Goal: Task Accomplishment & Management: Manage account settings

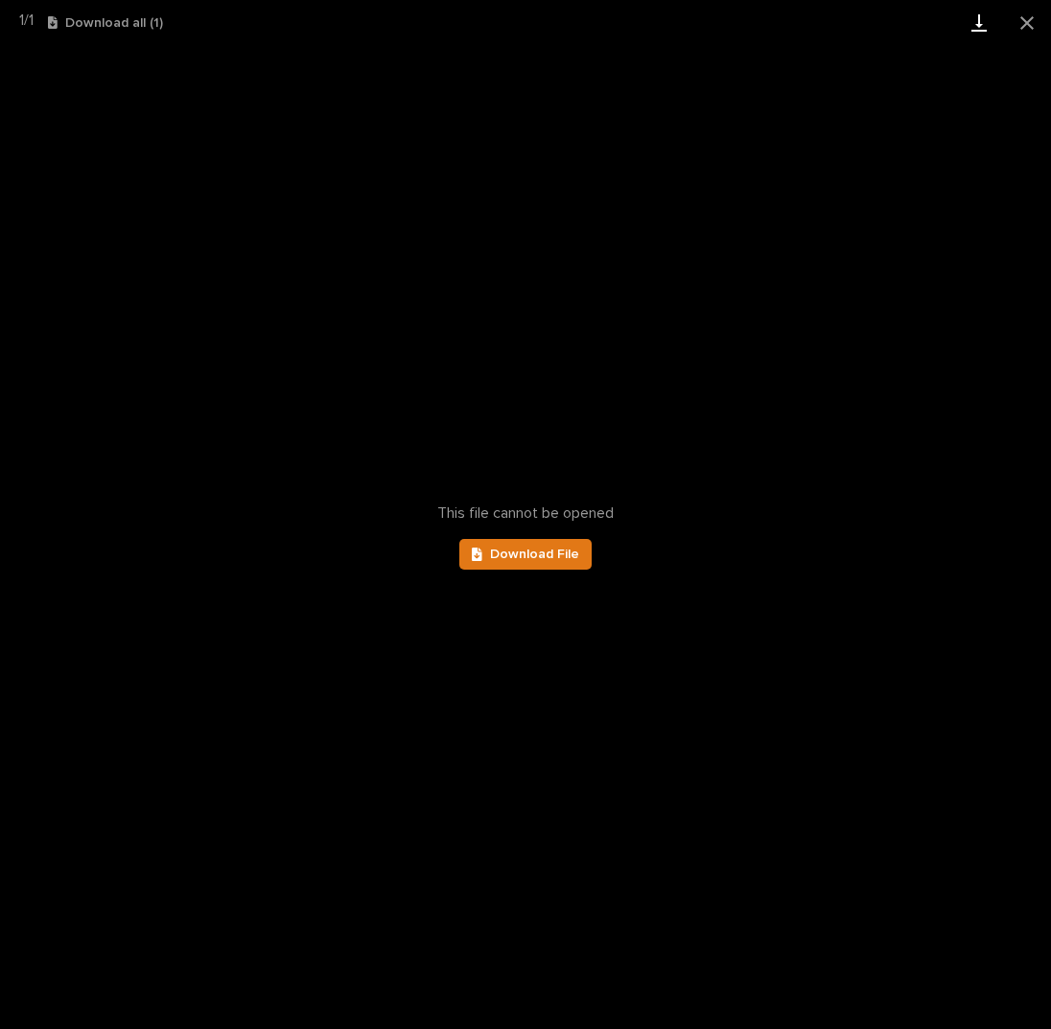
scroll to position [192, 0]
click at [1027, 25] on button "Close gallery" at bounding box center [1027, 22] width 48 height 45
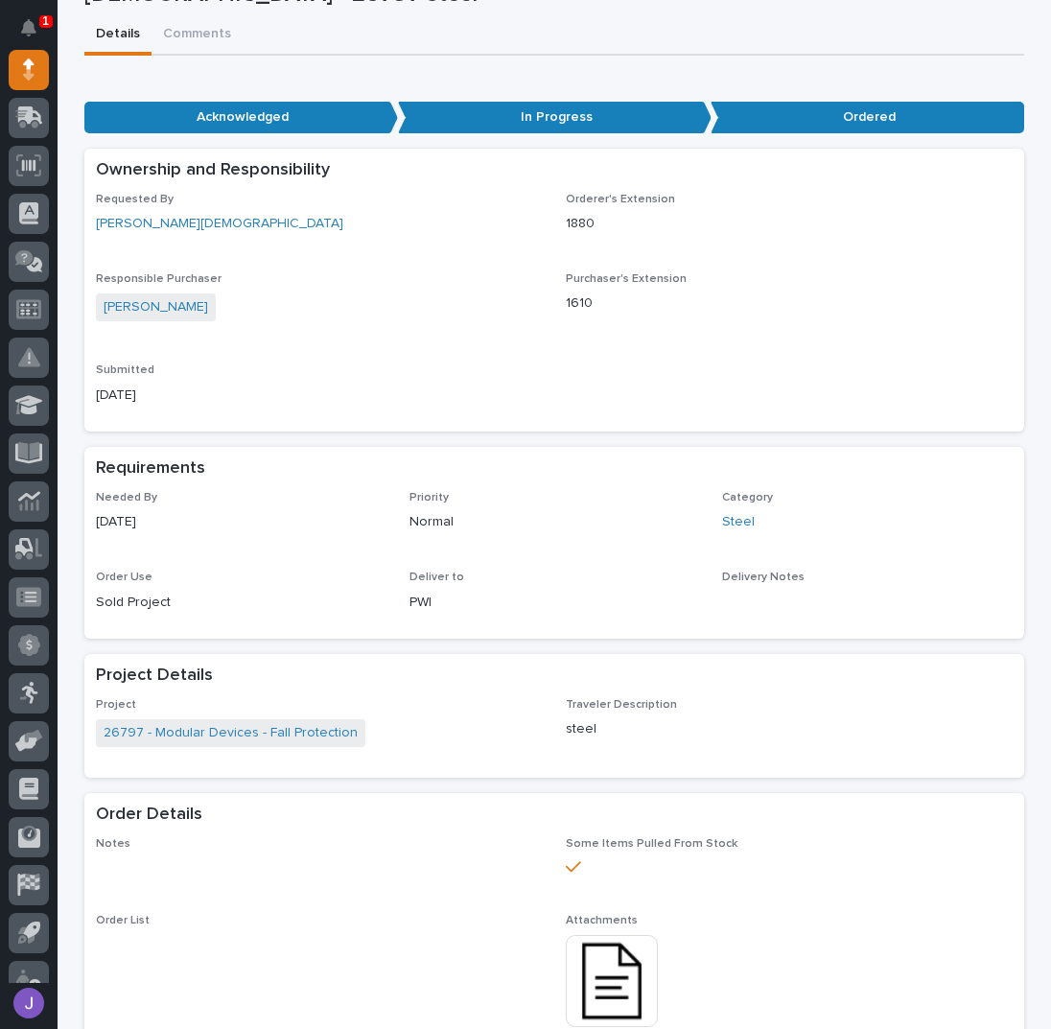
scroll to position [0, 0]
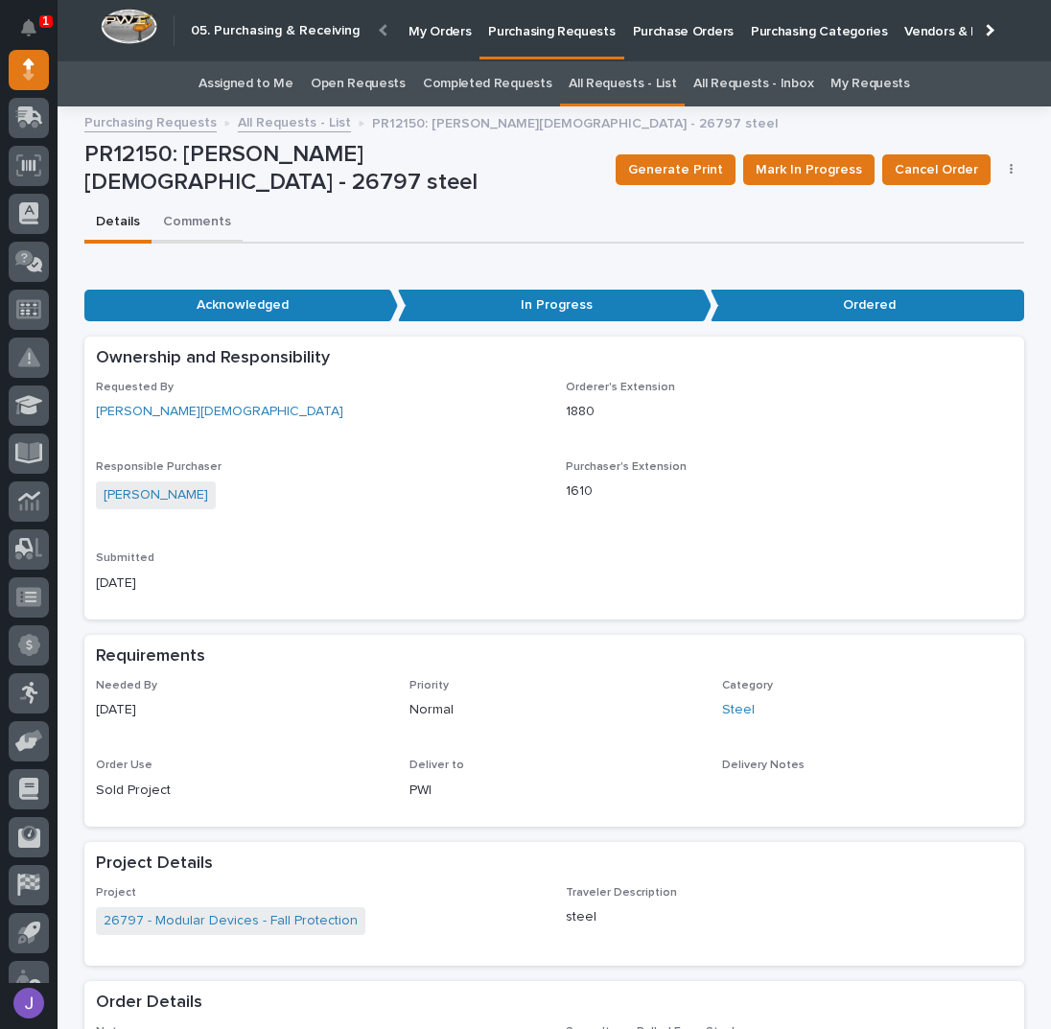
click at [186, 221] on button "Comments" at bounding box center [197, 223] width 91 height 40
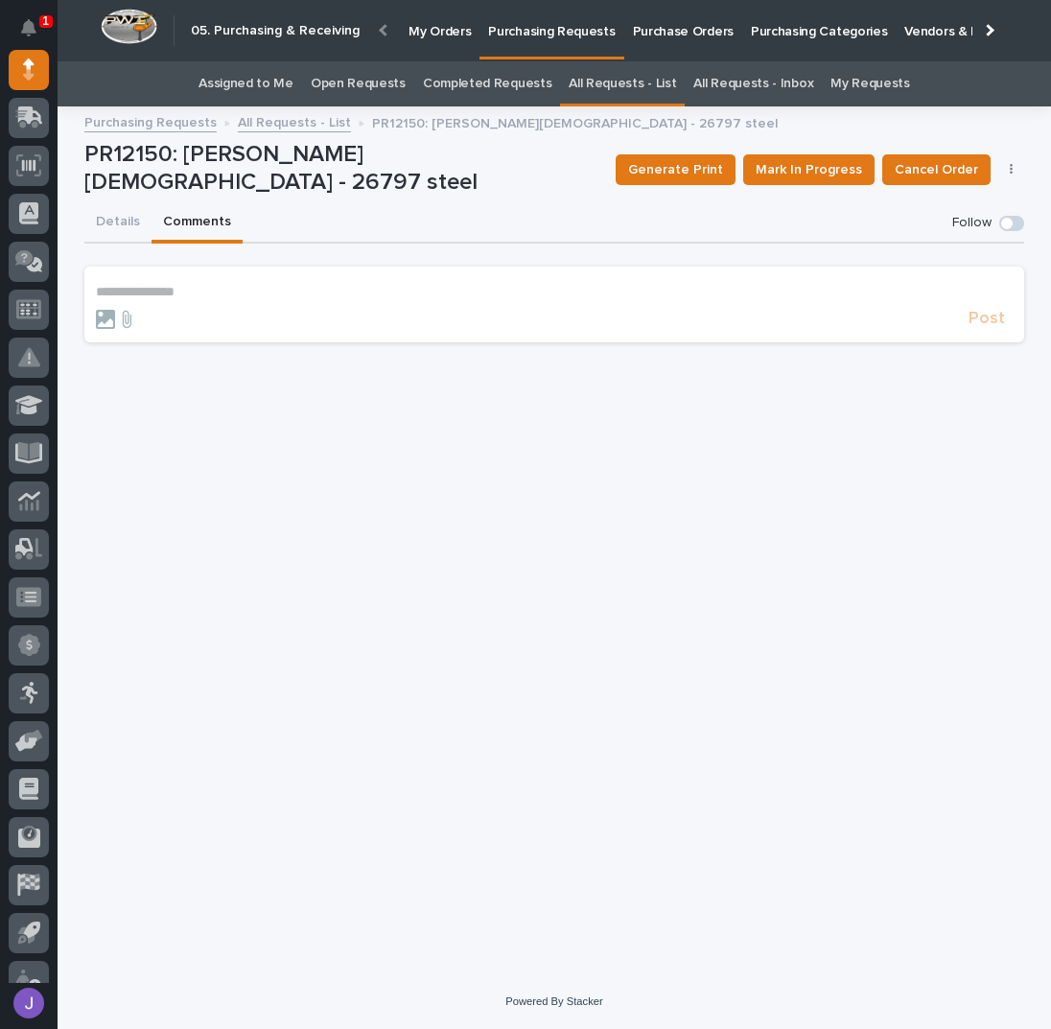
click at [163, 269] on section "**********" at bounding box center [554, 304] width 940 height 75
click at [170, 284] on p "**********" at bounding box center [554, 292] width 917 height 16
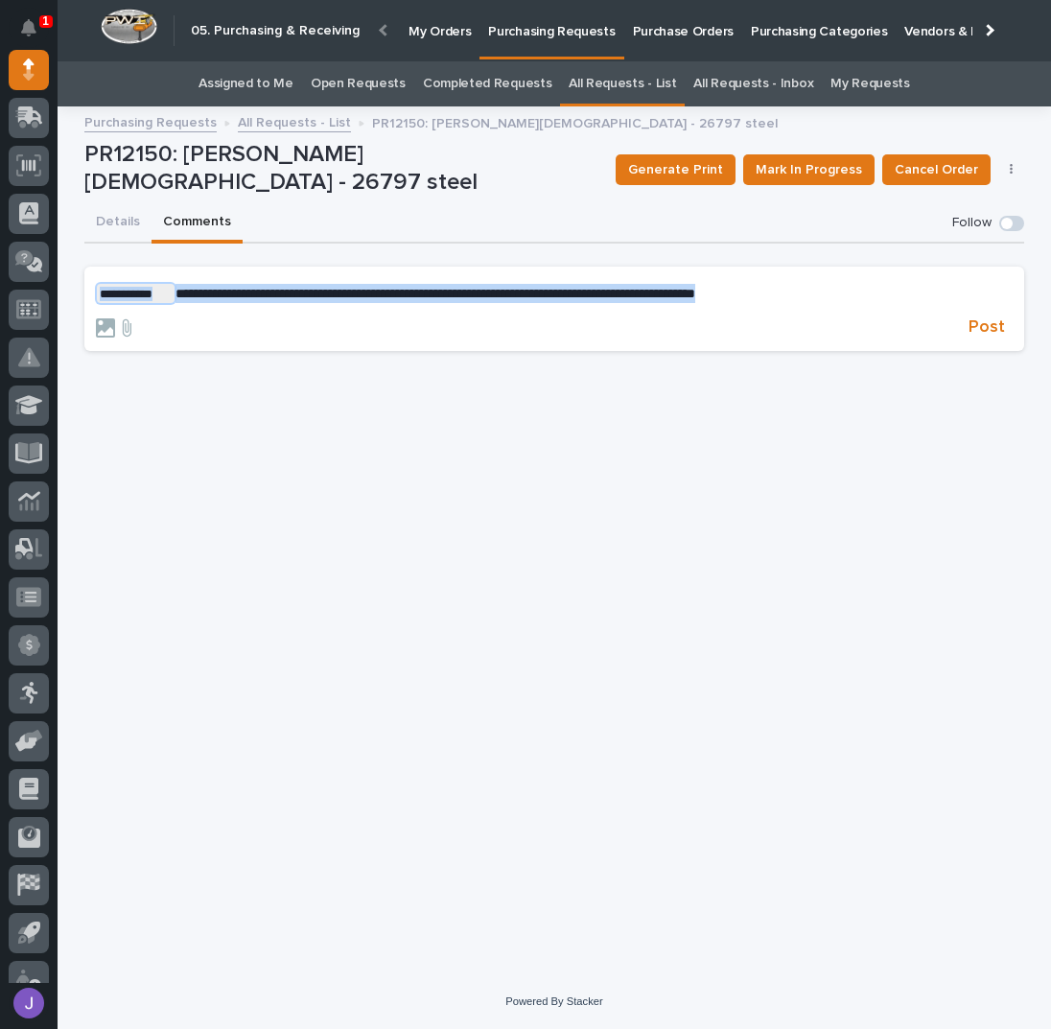
drag, startPoint x: 869, startPoint y: 284, endPoint x: 65, endPoint y: 313, distance: 804.1
click at [65, 313] on div "**********" at bounding box center [554, 546] width 993 height 856
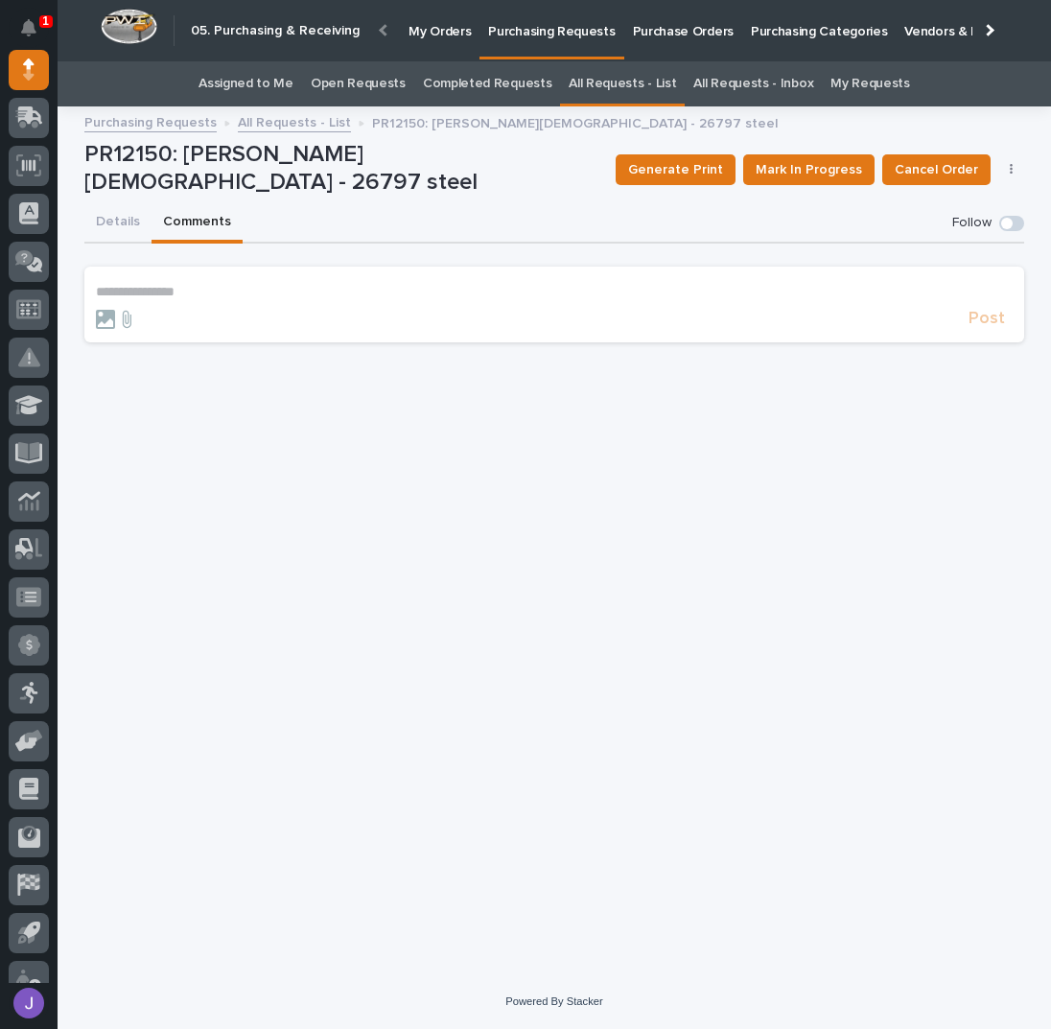
click at [399, 517] on div "**********" at bounding box center [554, 522] width 959 height 808
click at [125, 214] on button "Details" at bounding box center [117, 223] width 67 height 40
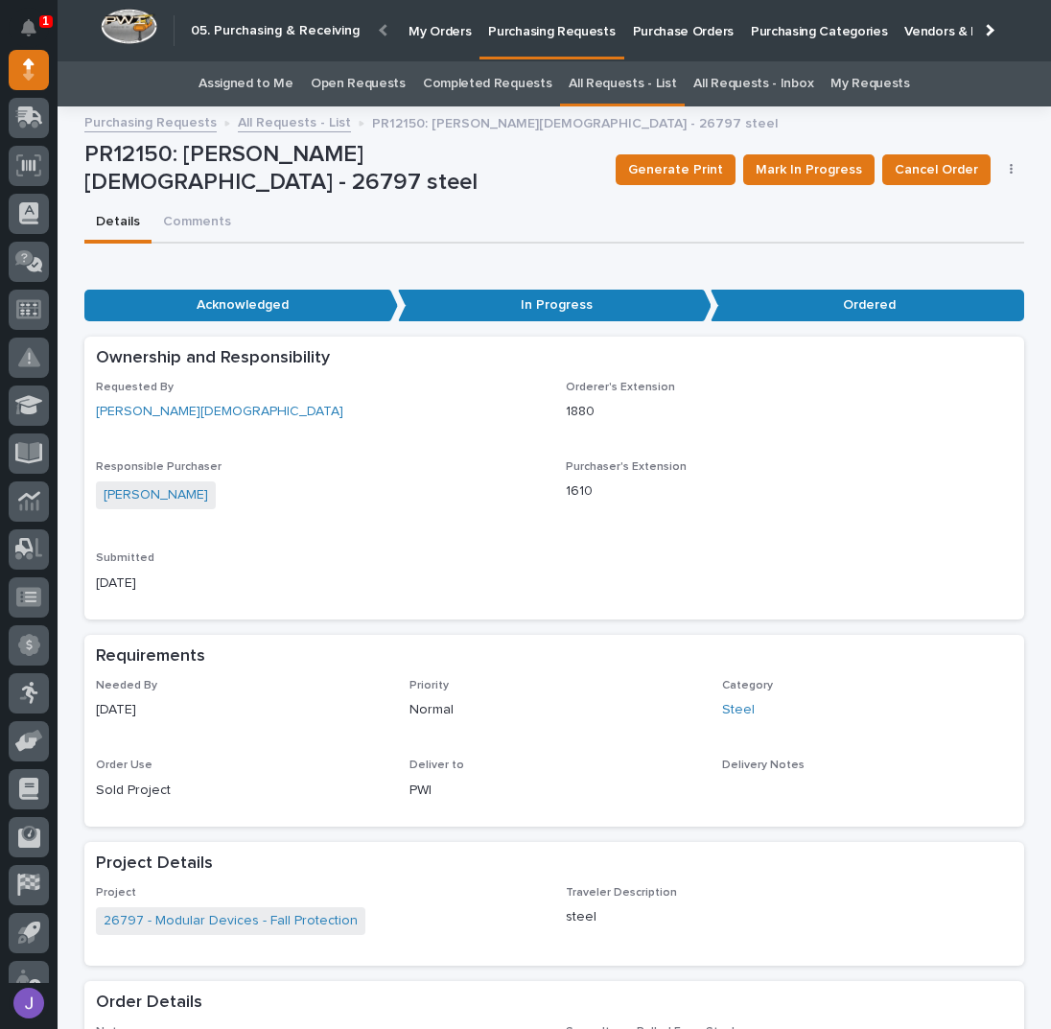
click at [475, 205] on div "Details Comments" at bounding box center [554, 223] width 940 height 40
click at [268, 77] on link "Assigned to Me" at bounding box center [245, 83] width 95 height 45
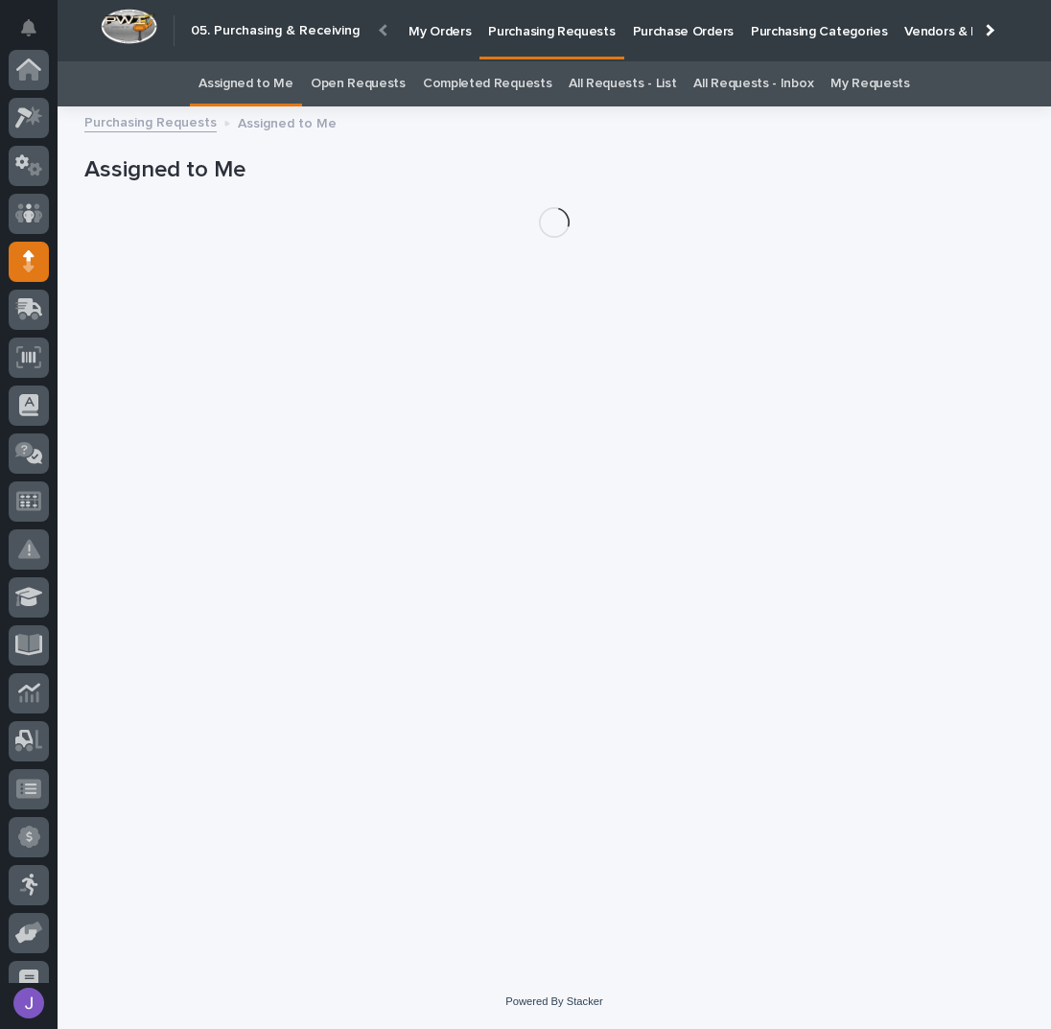
scroll to position [192, 0]
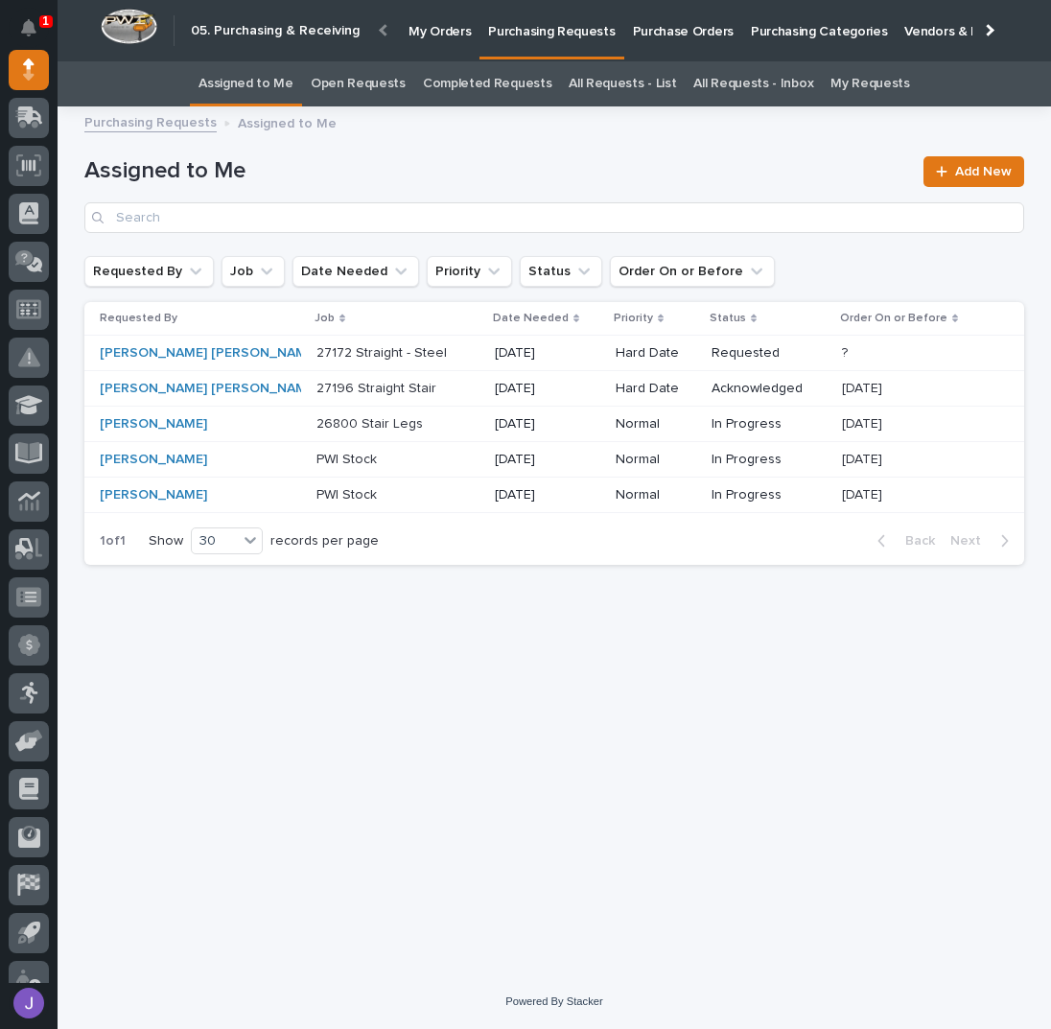
click at [412, 351] on p at bounding box center [396, 353] width 160 height 16
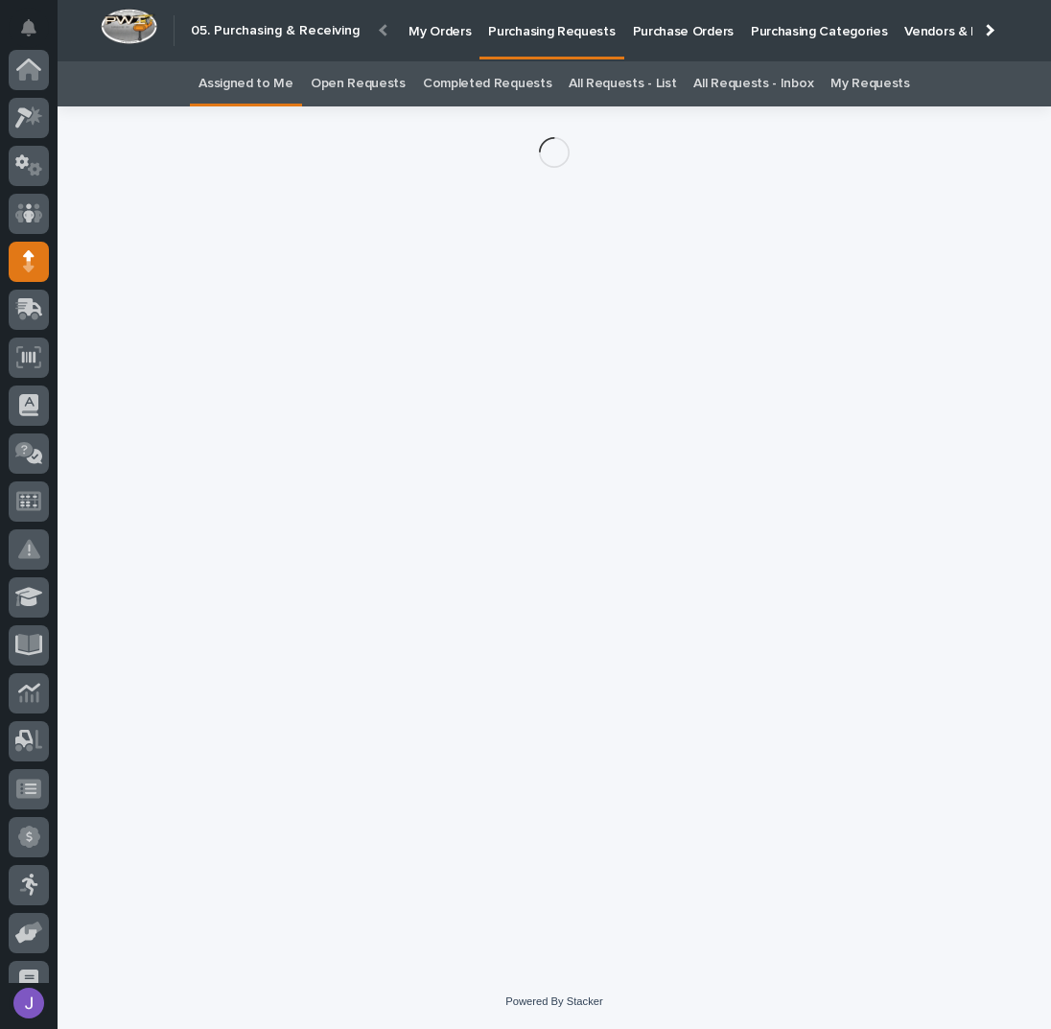
scroll to position [192, 0]
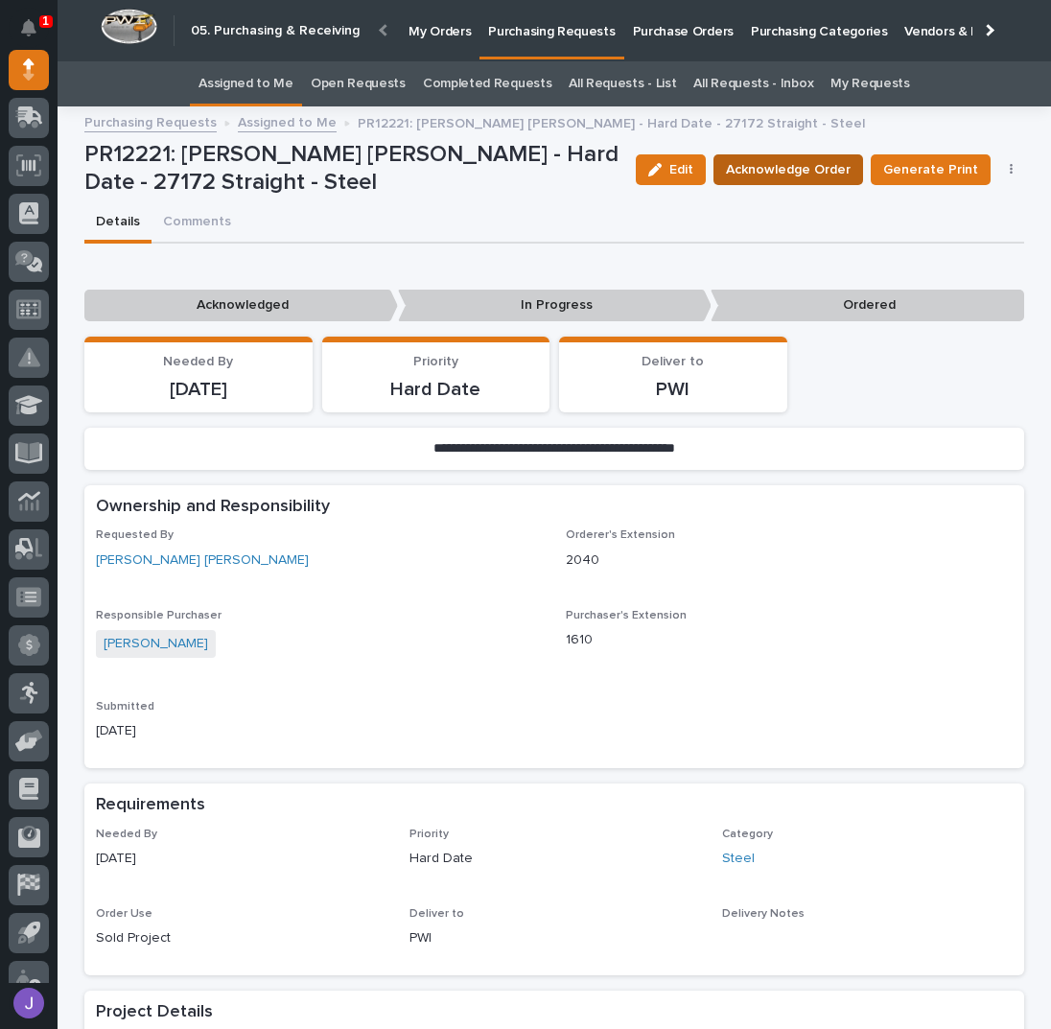
click at [771, 167] on span "Acknowledge Order" at bounding box center [788, 169] width 125 height 23
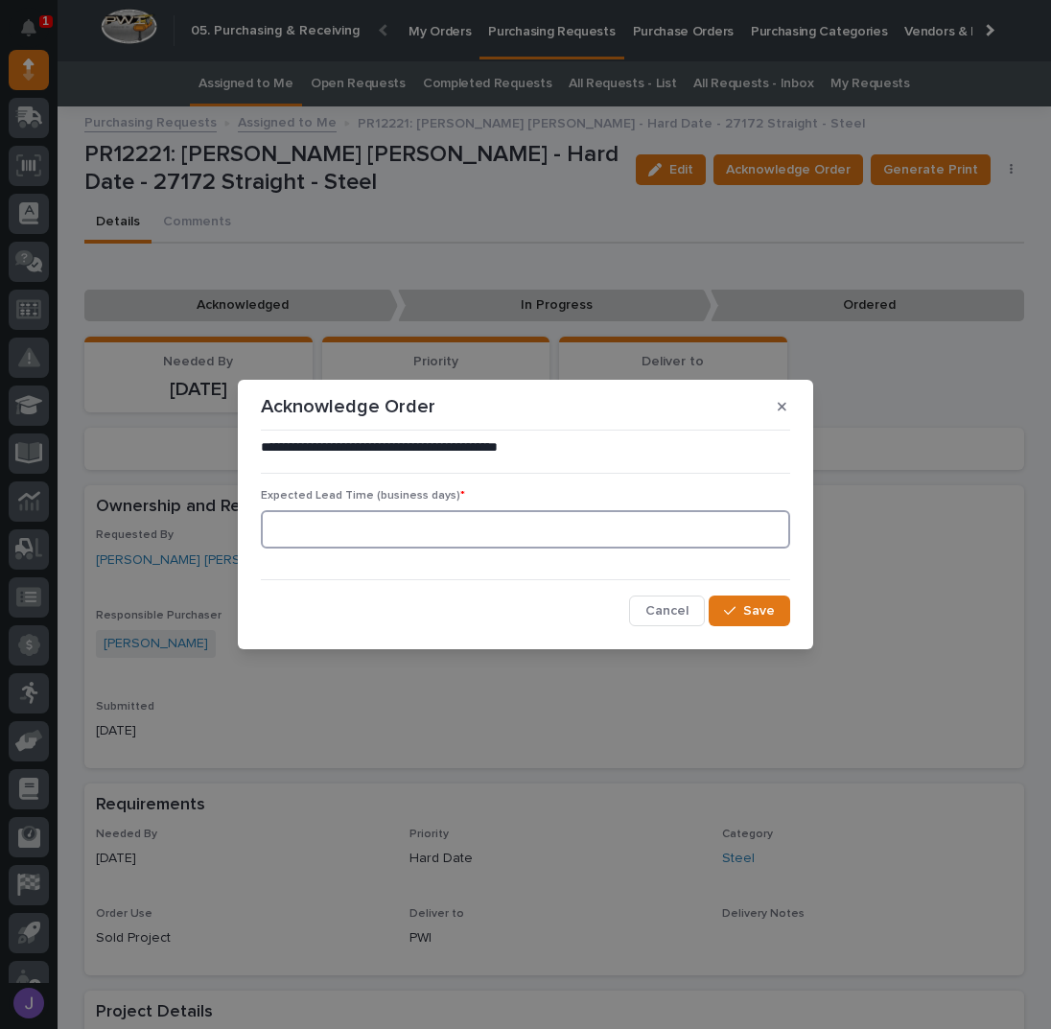
click at [410, 523] on input at bounding box center [525, 529] width 529 height 38
type input "0"
click at [759, 603] on span "Save" at bounding box center [759, 610] width 32 height 17
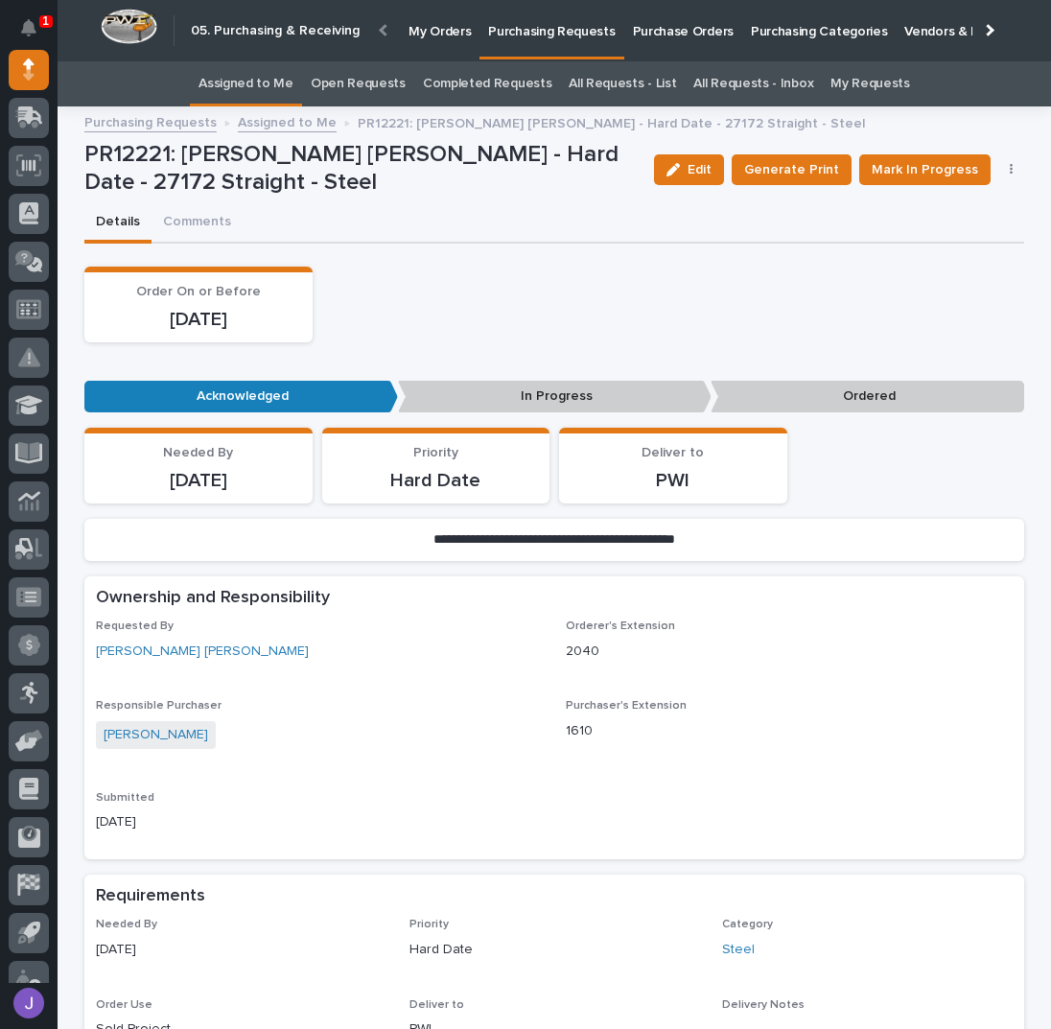
scroll to position [384, 0]
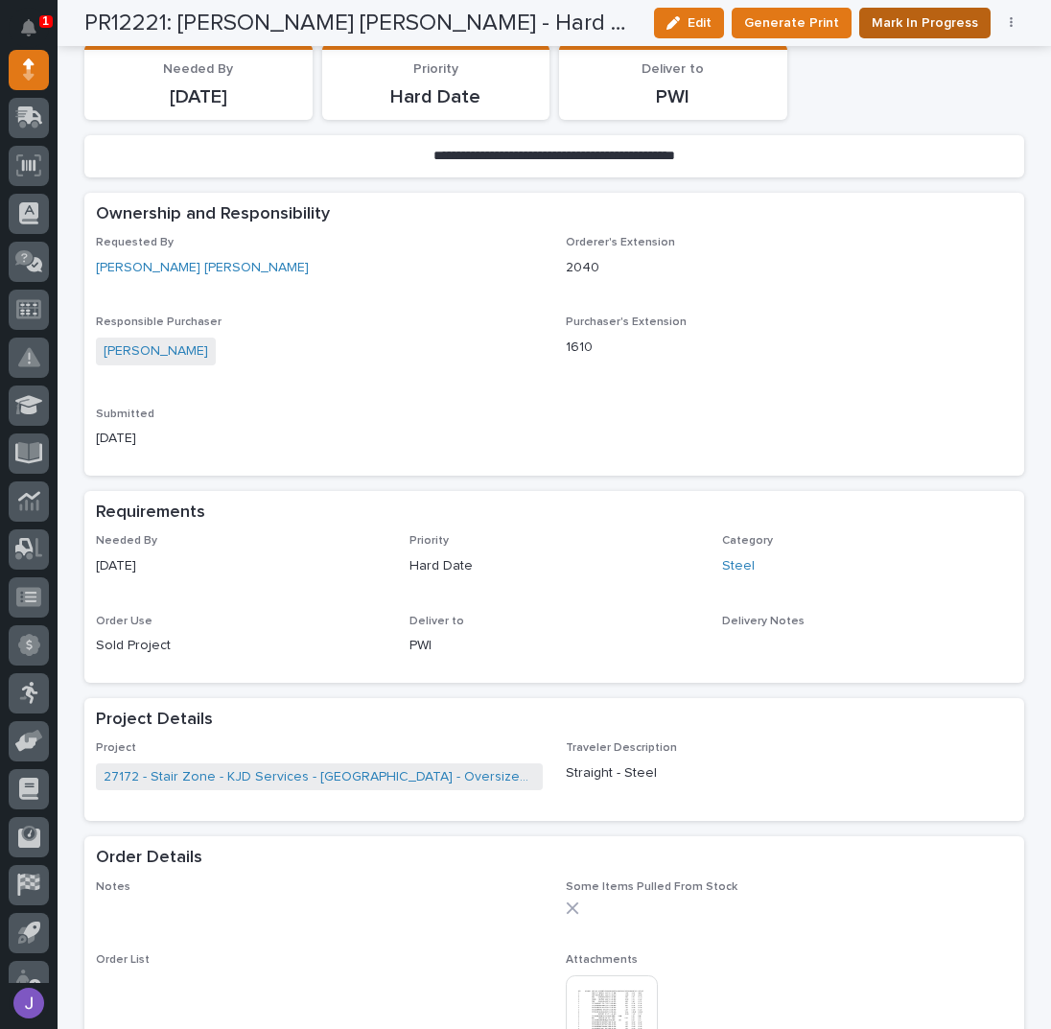
click at [906, 14] on span "Mark In Progress" at bounding box center [925, 23] width 106 height 23
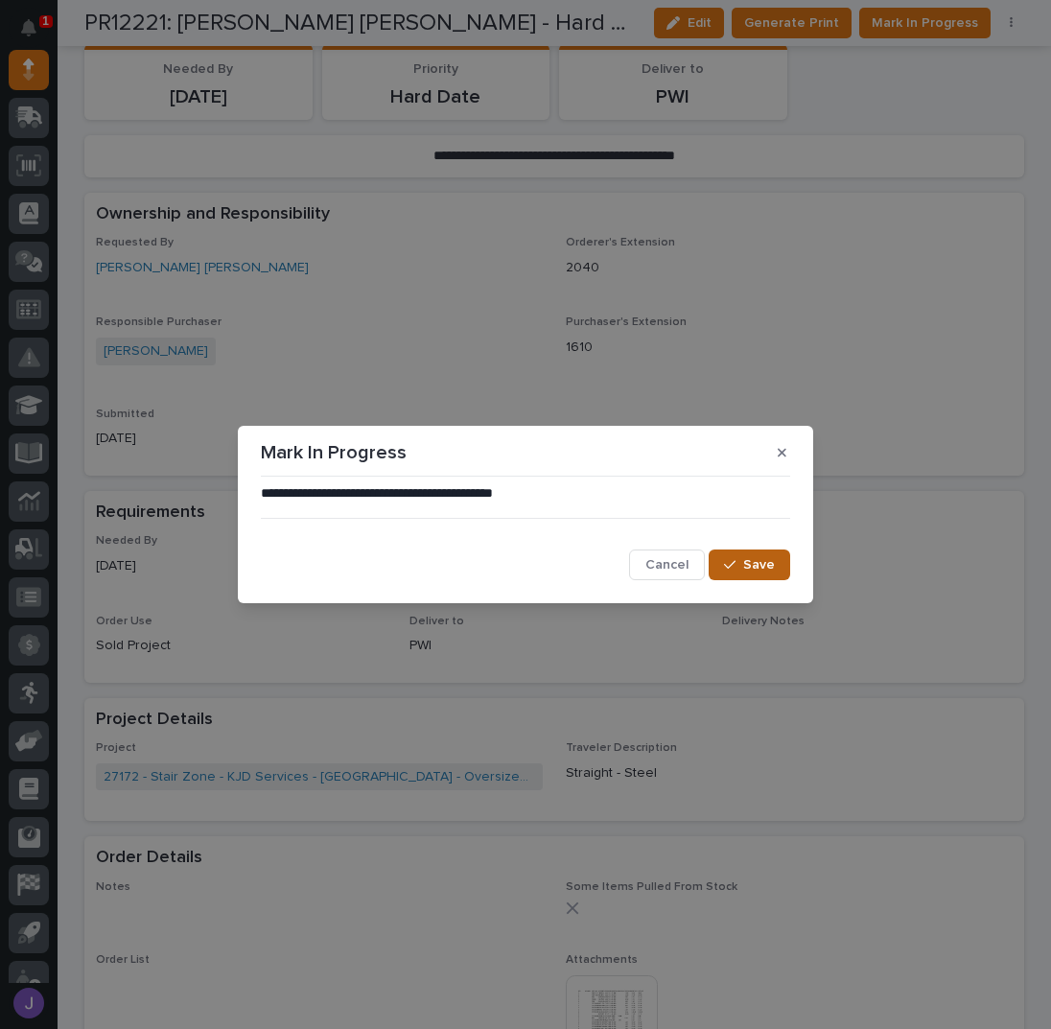
click at [759, 567] on span "Save" at bounding box center [759, 564] width 32 height 17
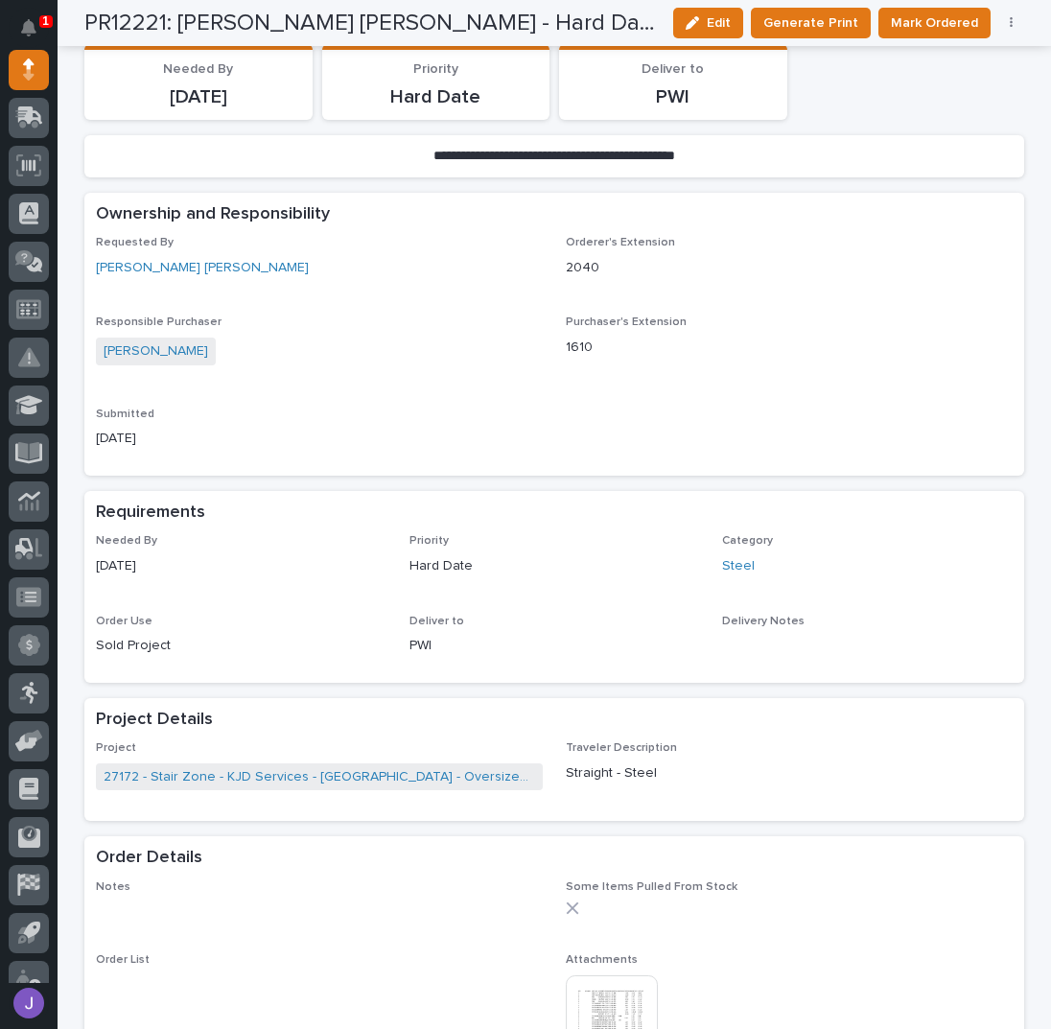
click at [609, 1009] on img at bounding box center [612, 1021] width 92 height 92
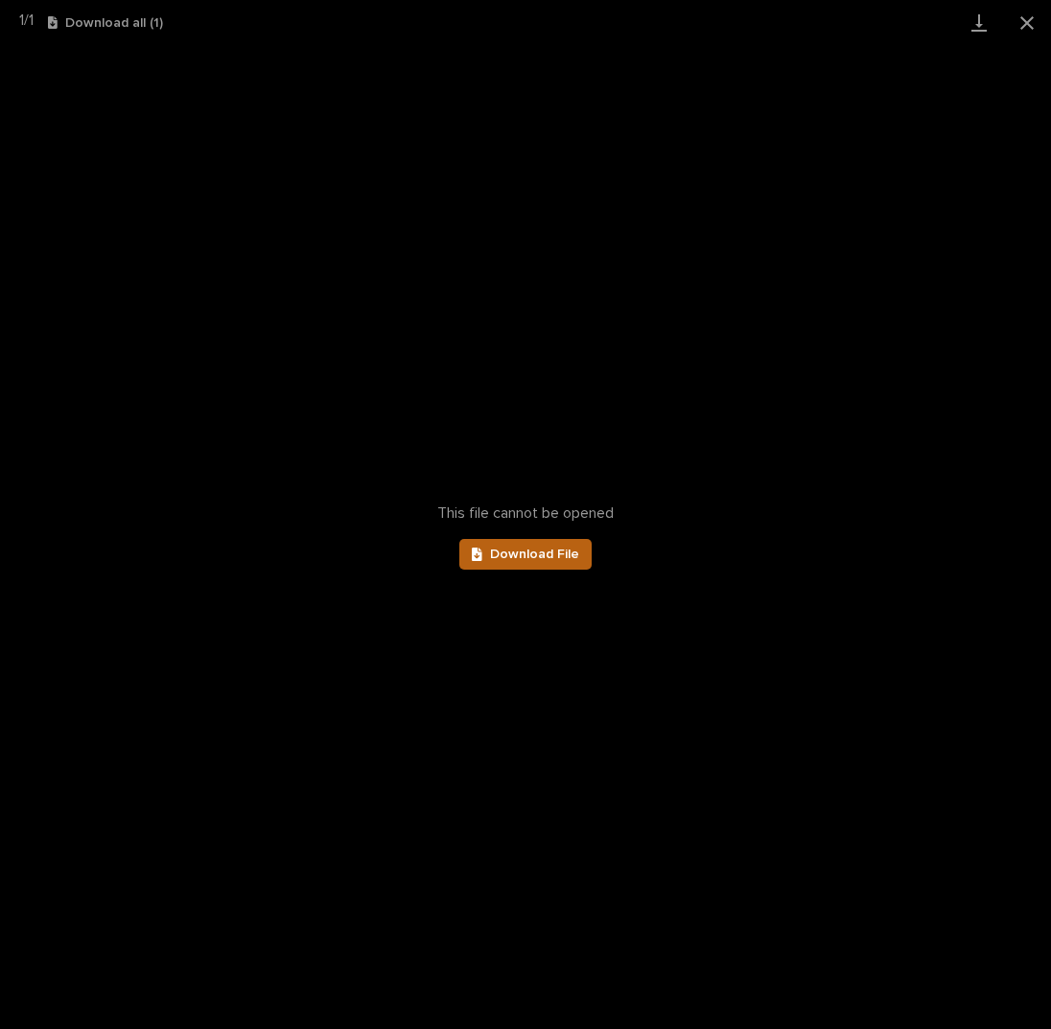
click at [564, 559] on span "Download File" at bounding box center [534, 554] width 89 height 13
click at [1022, 27] on button "Close gallery" at bounding box center [1027, 22] width 48 height 45
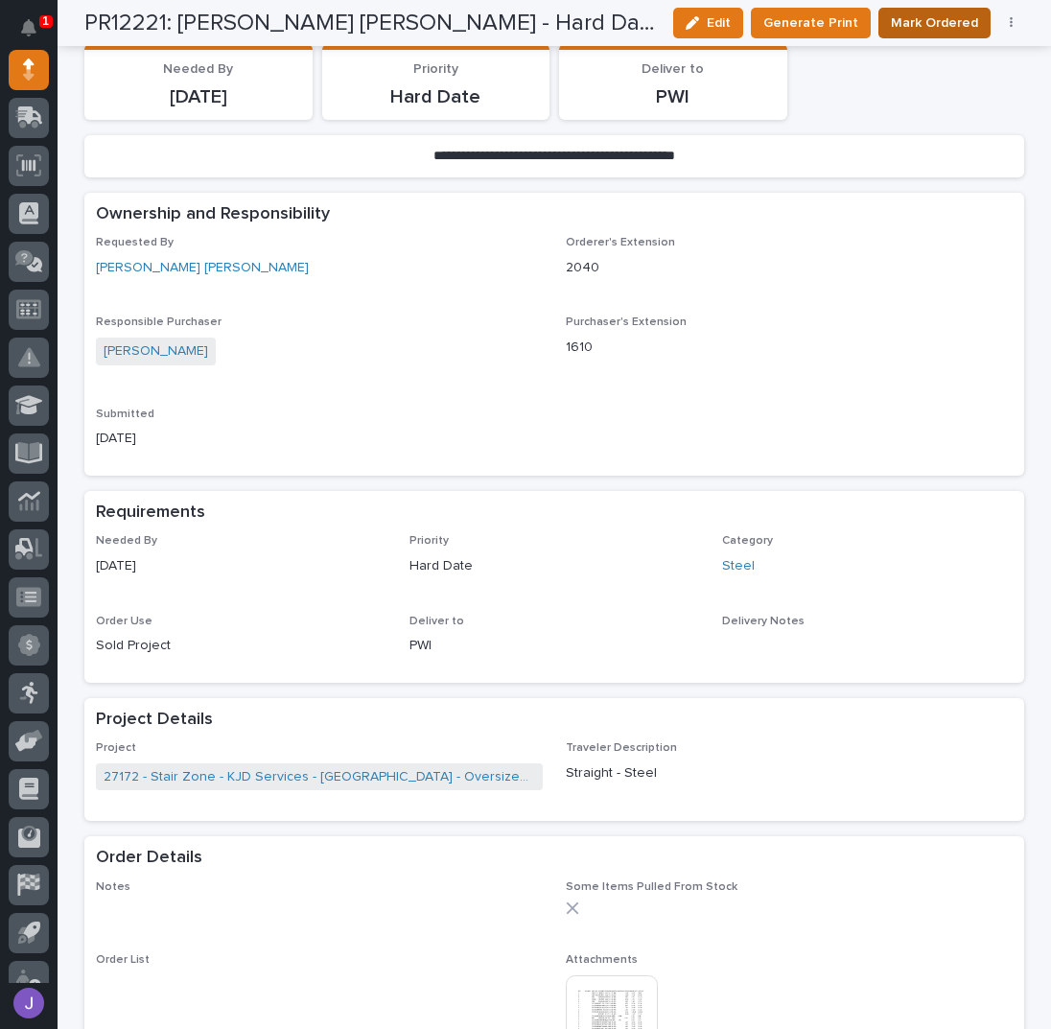
click at [964, 30] on span "Mark Ordered" at bounding box center [934, 23] width 87 height 23
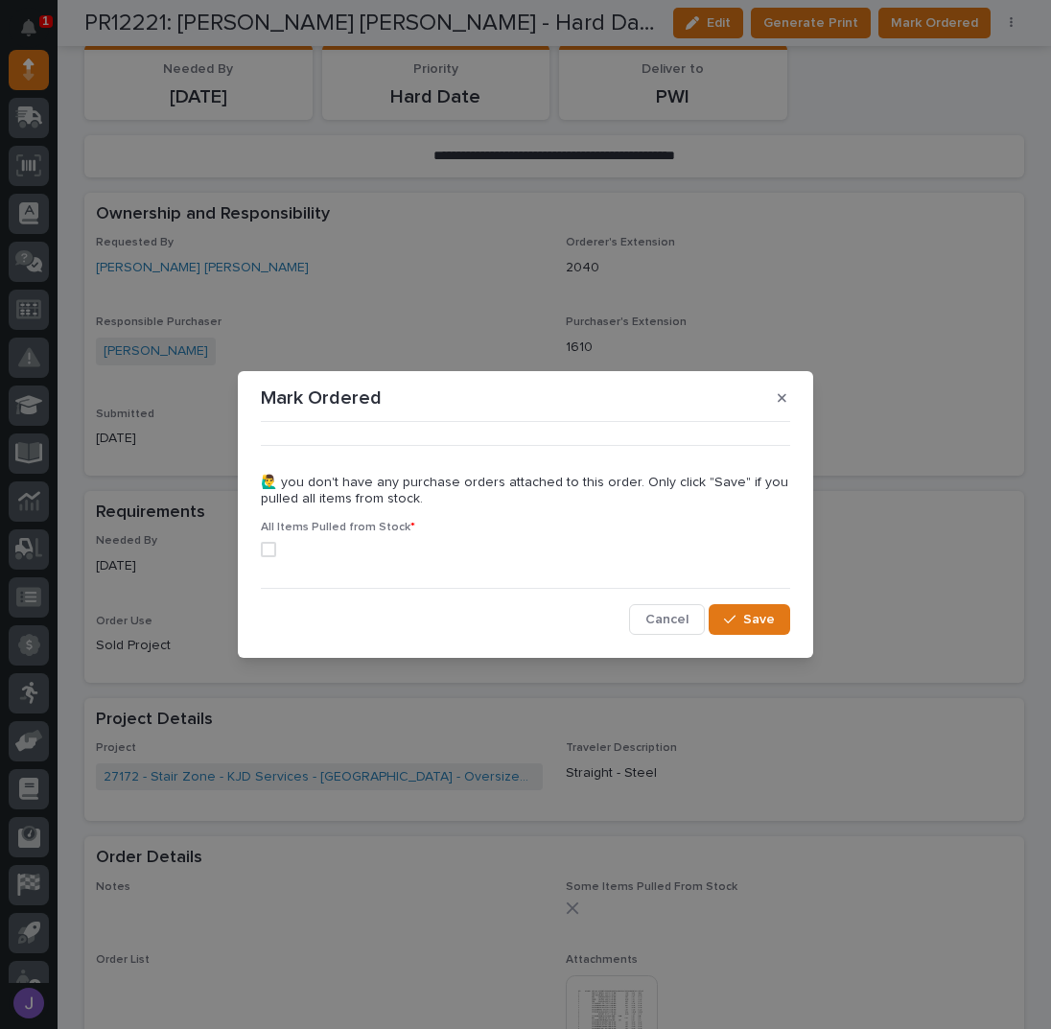
click at [271, 545] on span at bounding box center [268, 549] width 15 height 15
click at [760, 605] on button "Save" at bounding box center [750, 619] width 82 height 31
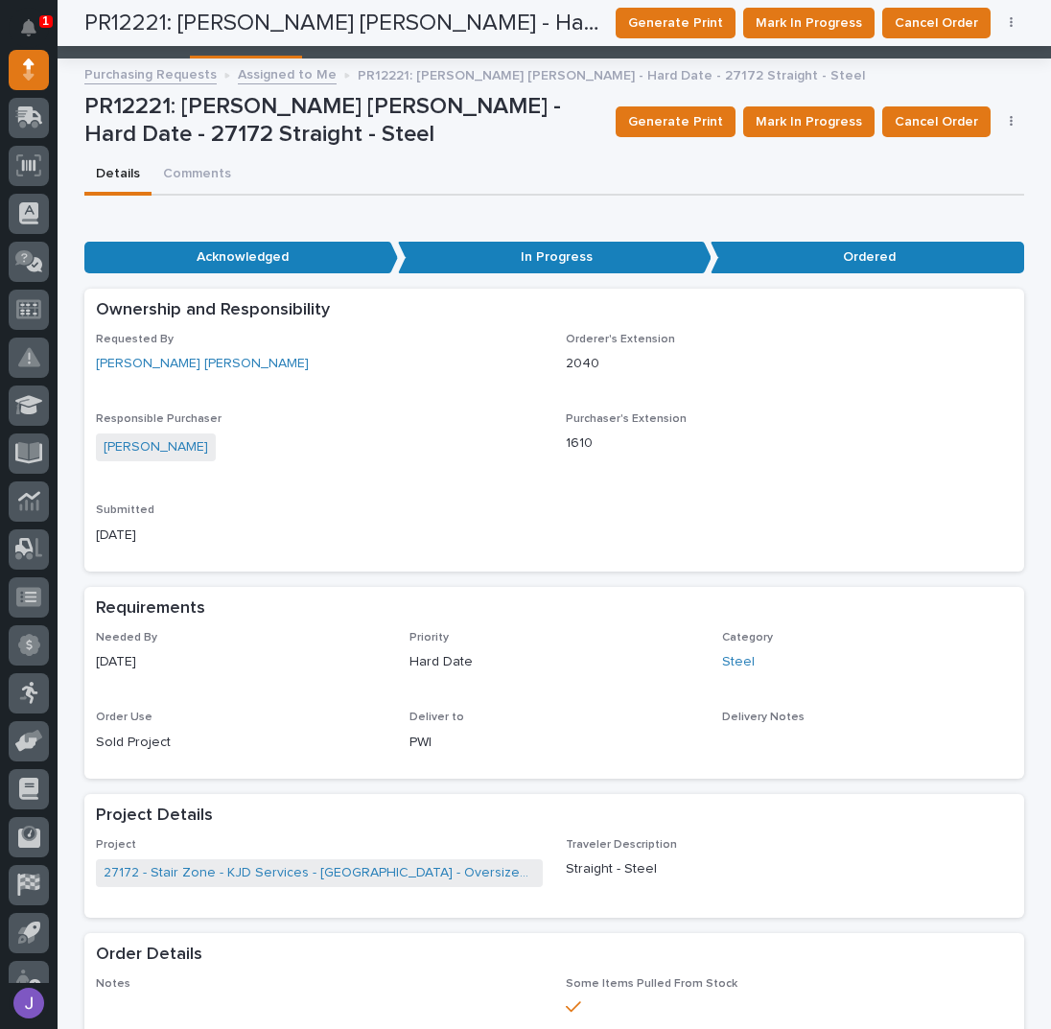
scroll to position [0, 0]
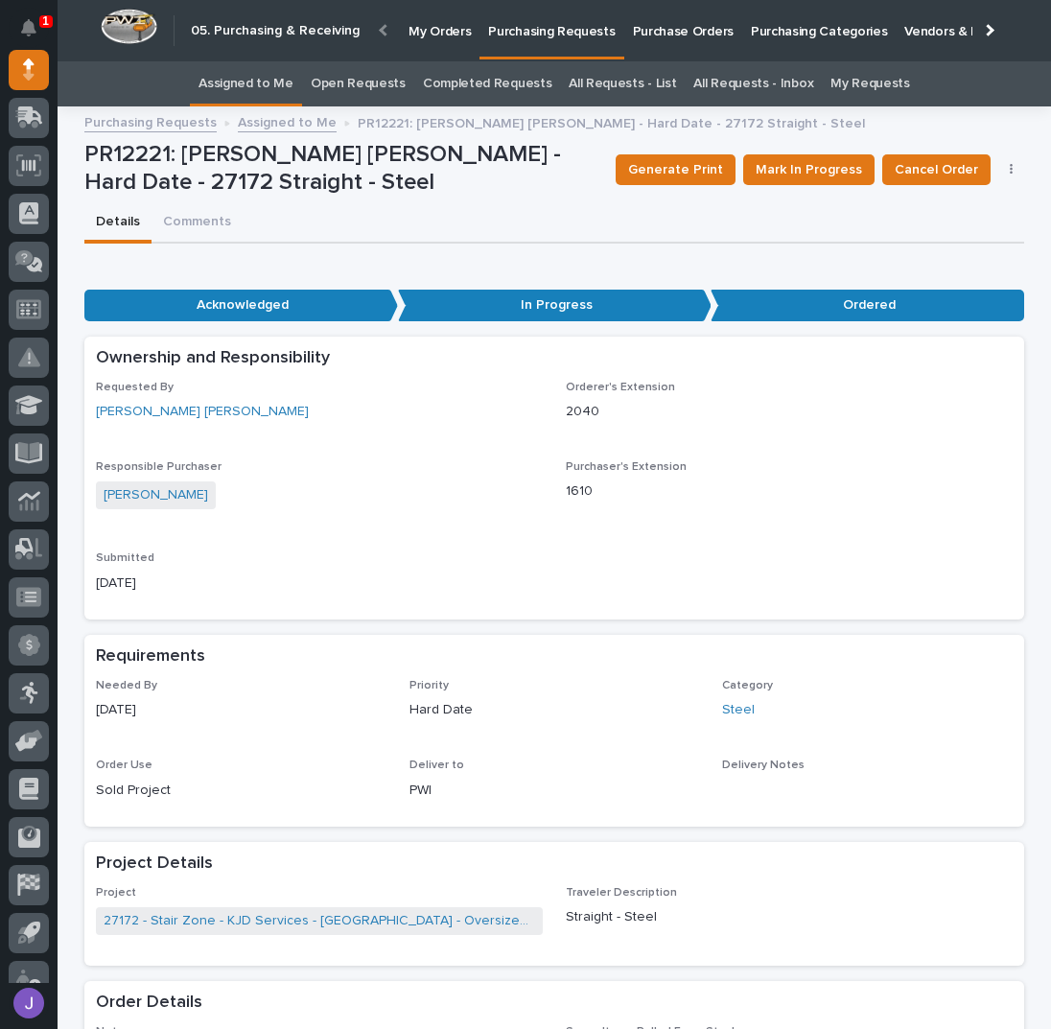
click at [277, 84] on link "Assigned to Me" at bounding box center [245, 83] width 95 height 45
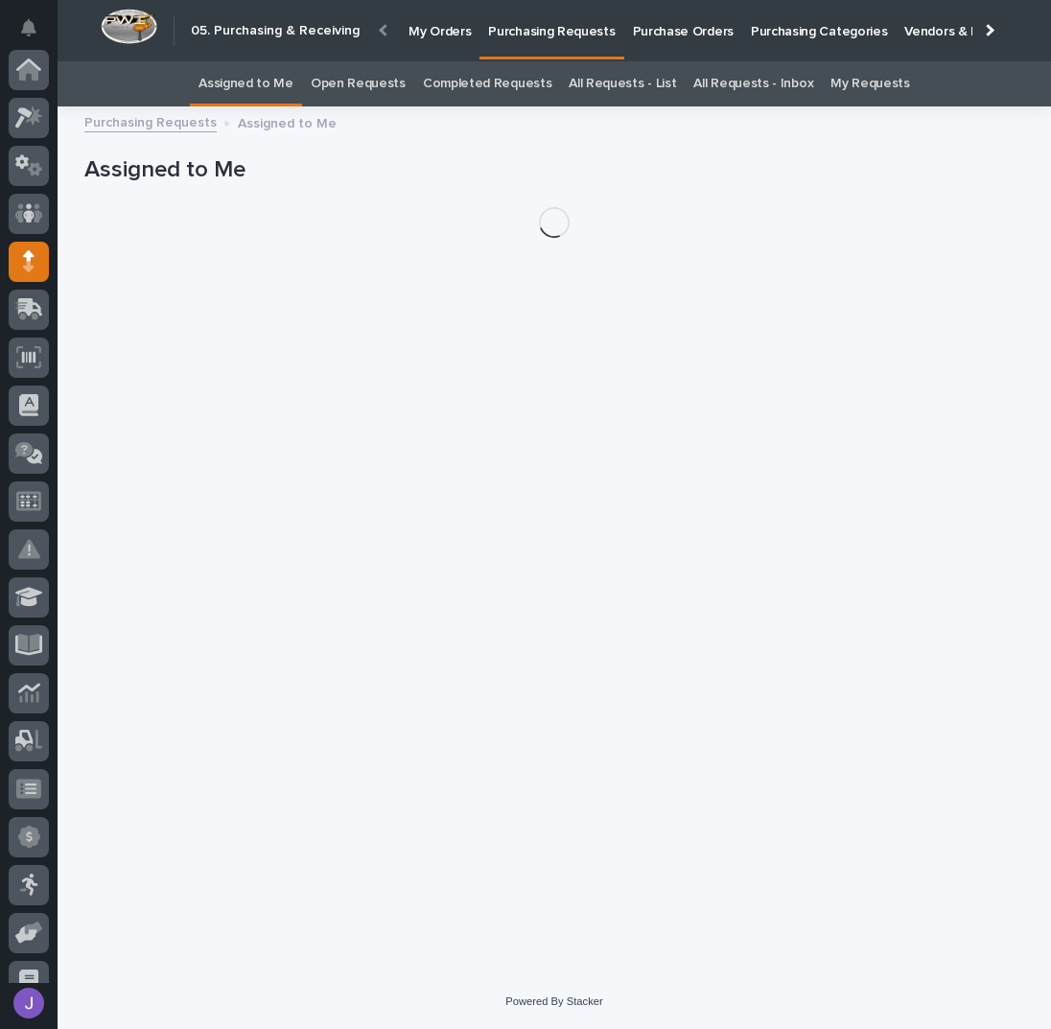
scroll to position [192, 0]
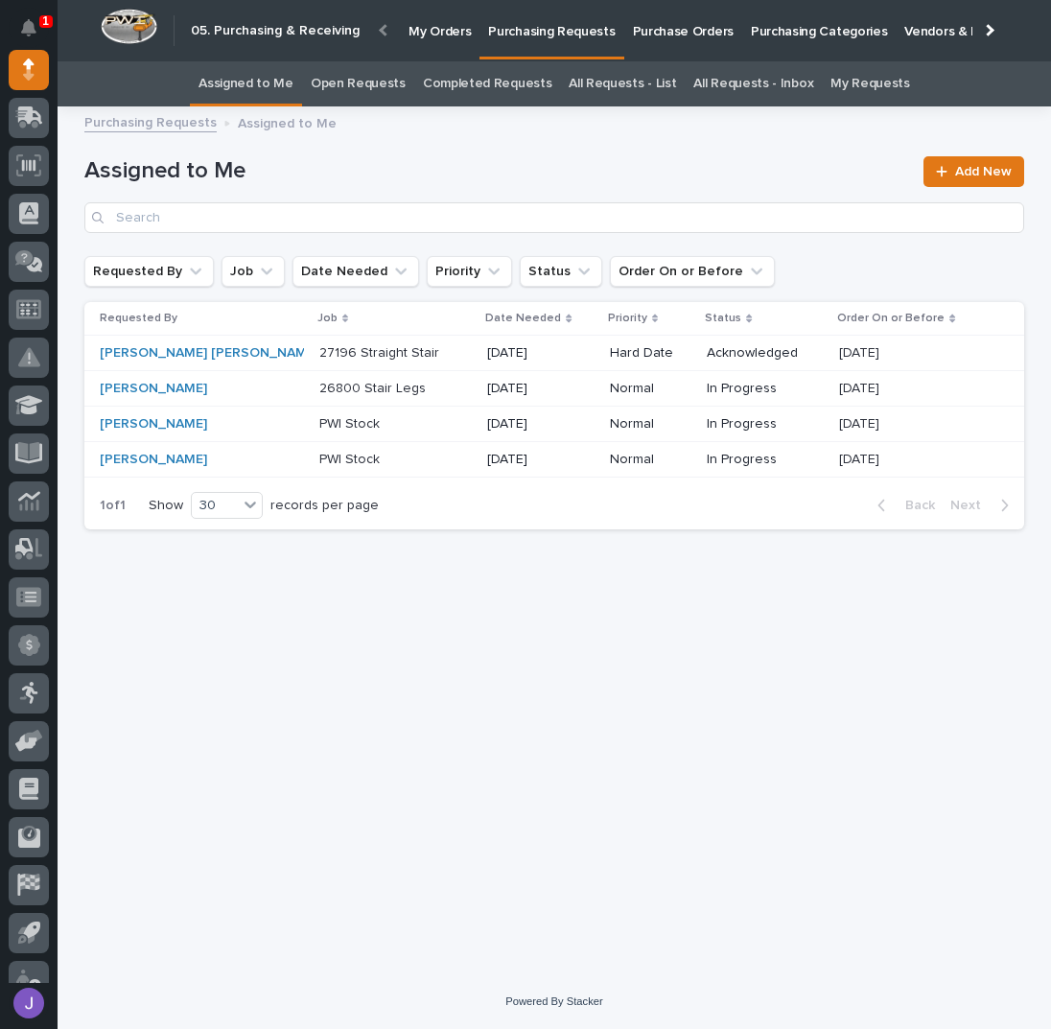
click at [382, 356] on p at bounding box center [395, 353] width 152 height 16
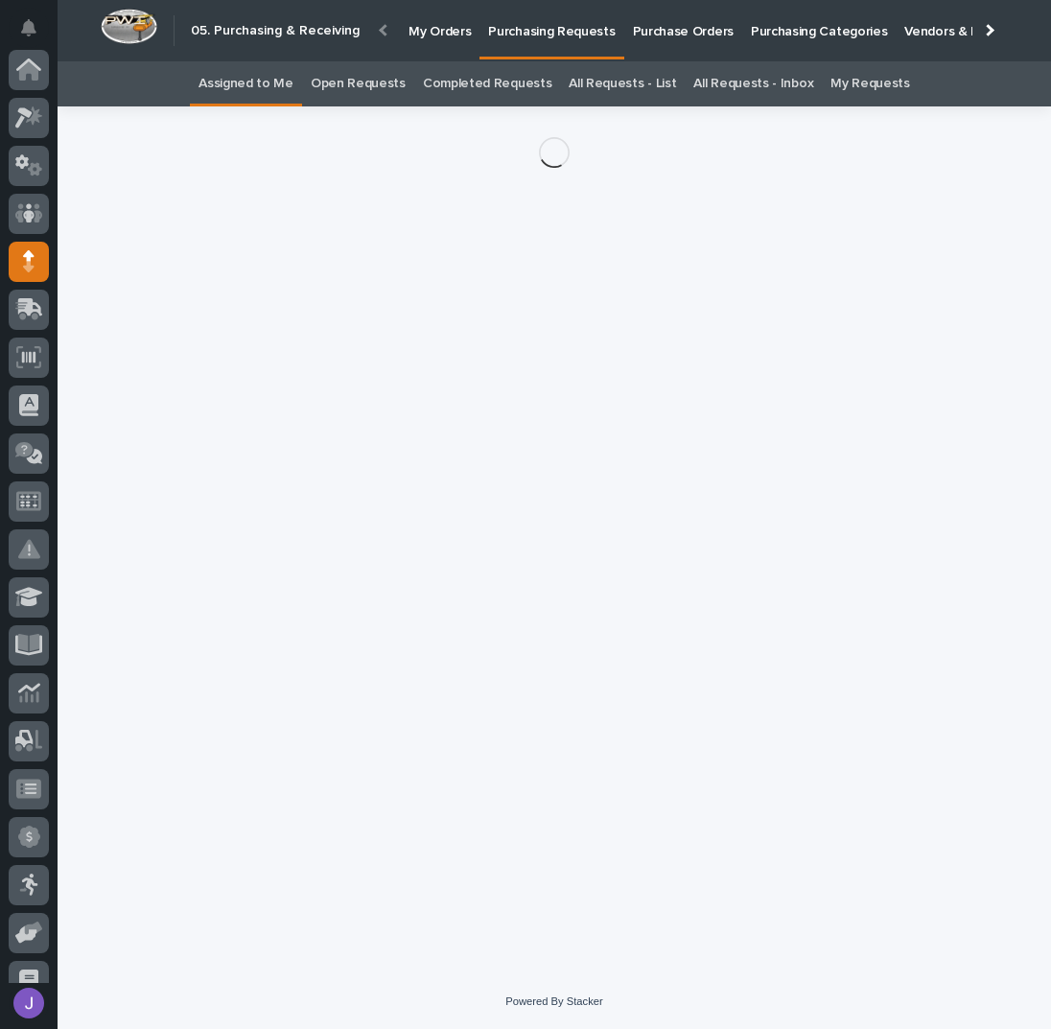
scroll to position [192, 0]
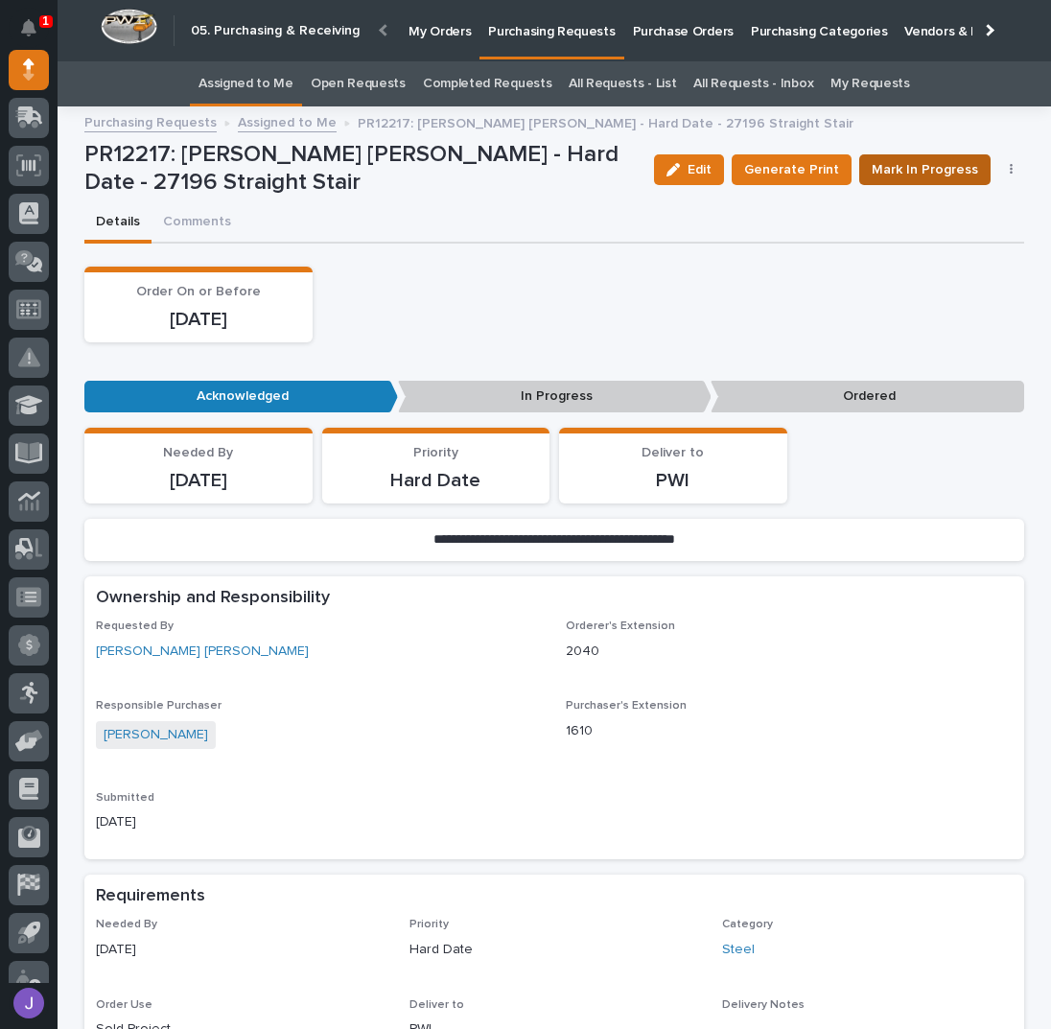
click at [899, 174] on span "Mark In Progress" at bounding box center [925, 169] width 106 height 23
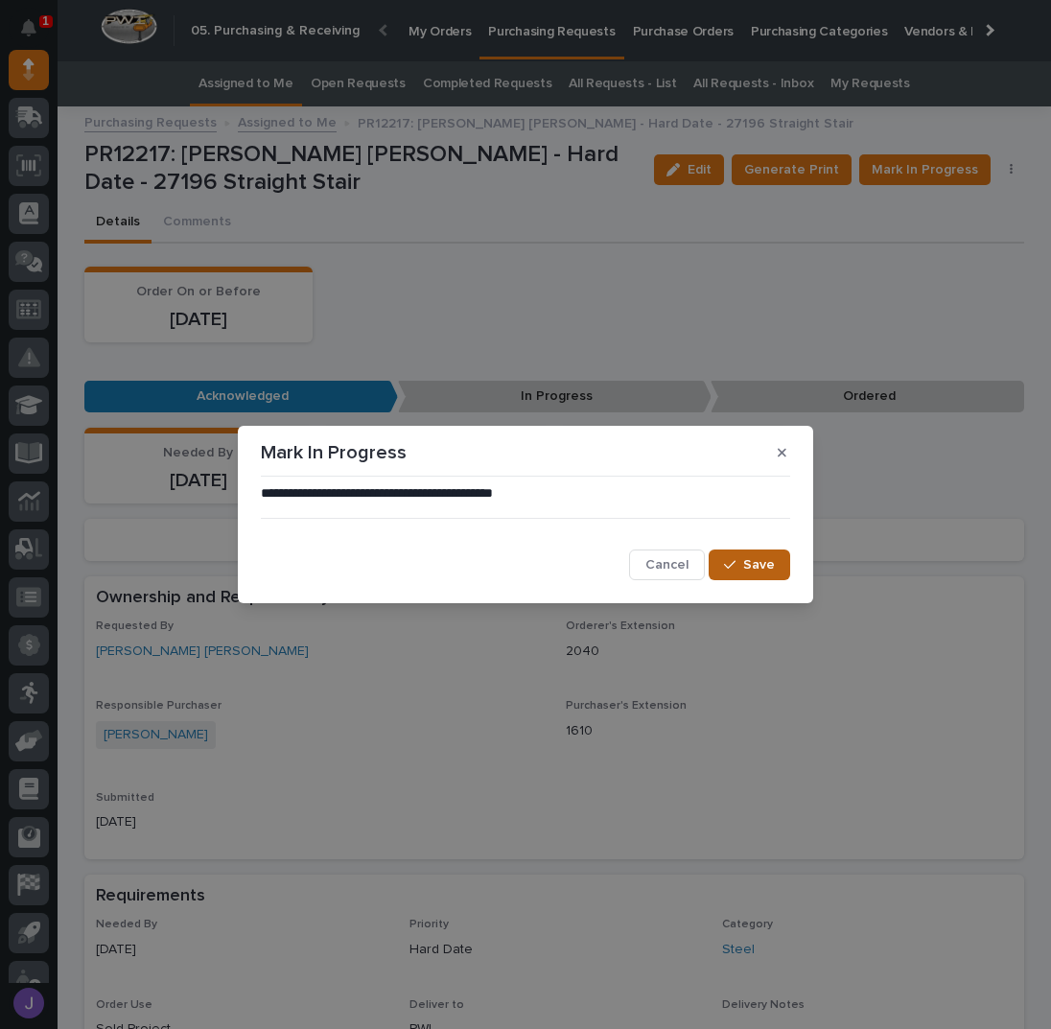
click at [737, 556] on button "Save" at bounding box center [750, 564] width 82 height 31
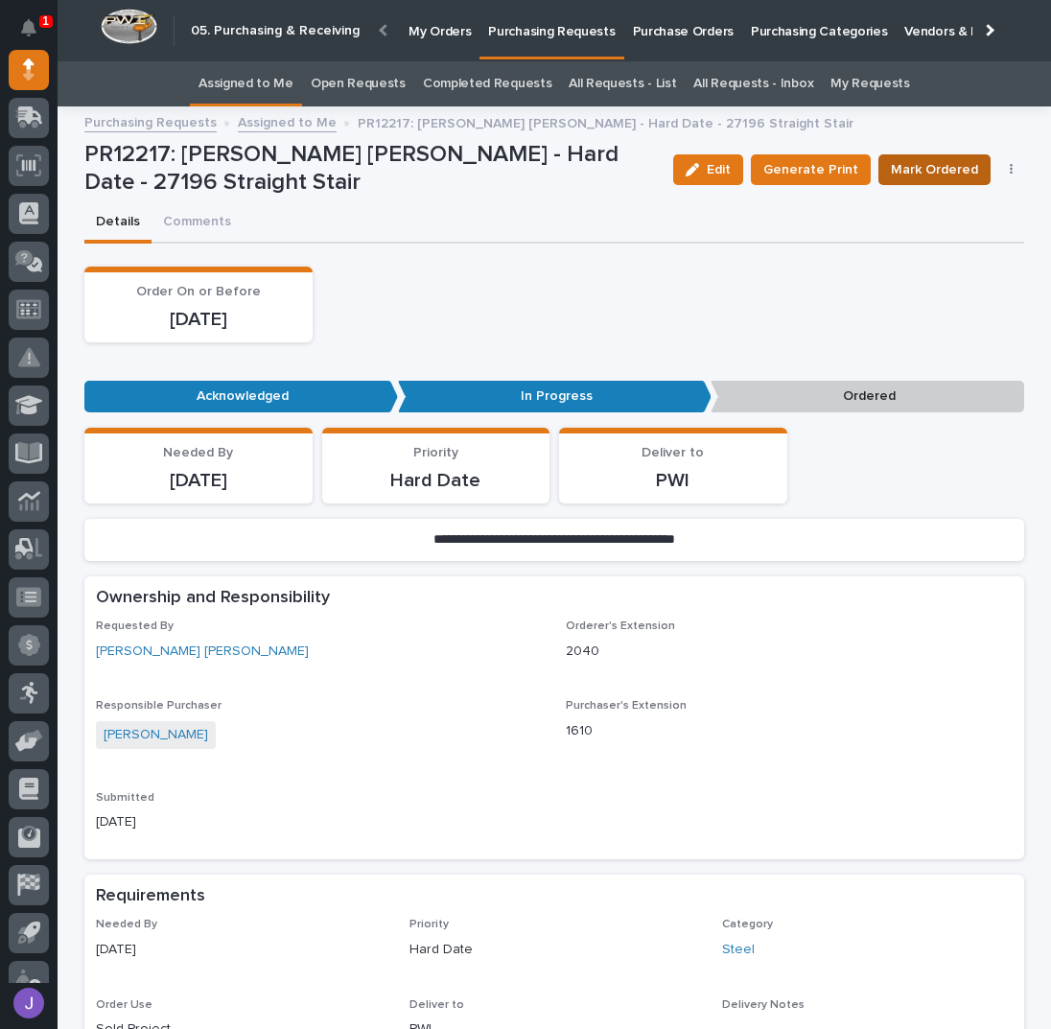
click at [900, 165] on span "Mark Ordered" at bounding box center [934, 169] width 87 height 23
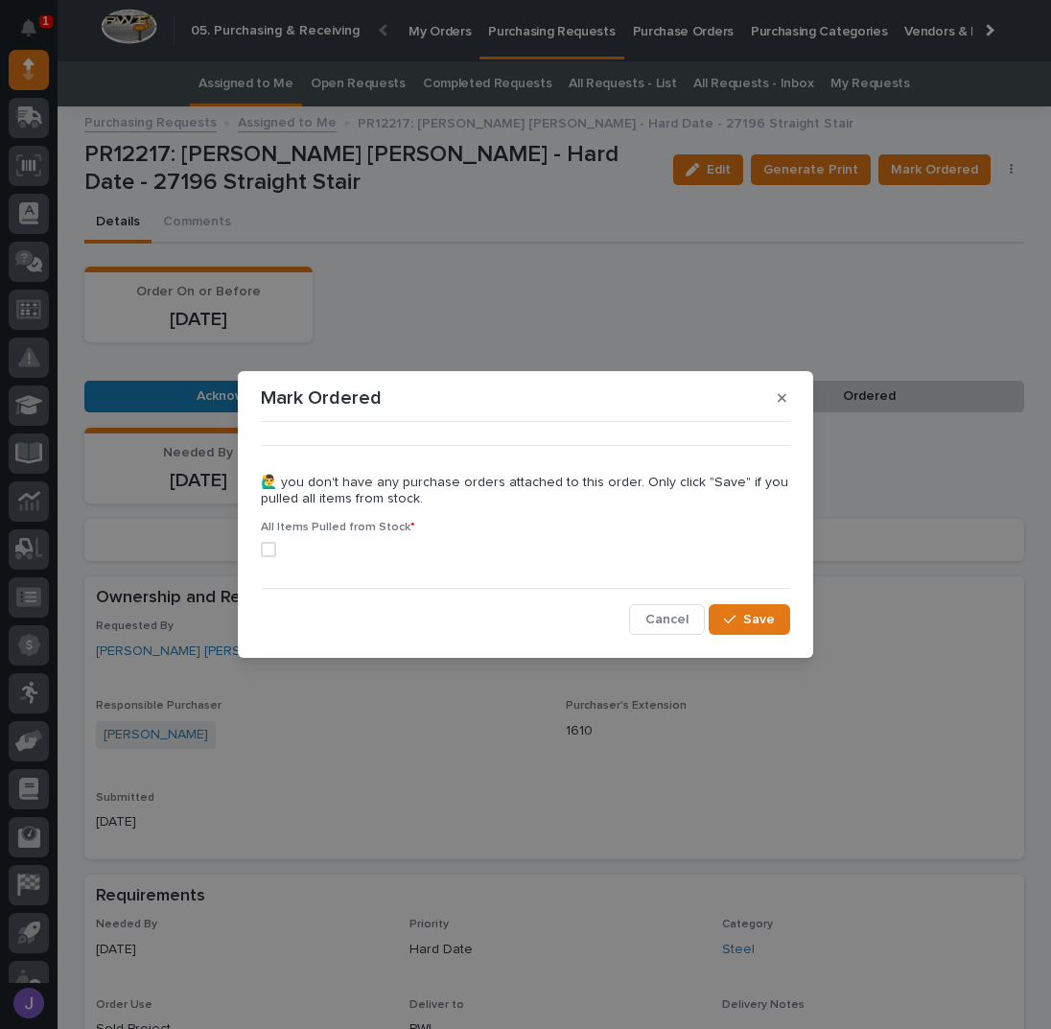
click at [272, 551] on span at bounding box center [268, 549] width 15 height 15
click at [751, 618] on span "Save" at bounding box center [759, 619] width 32 height 17
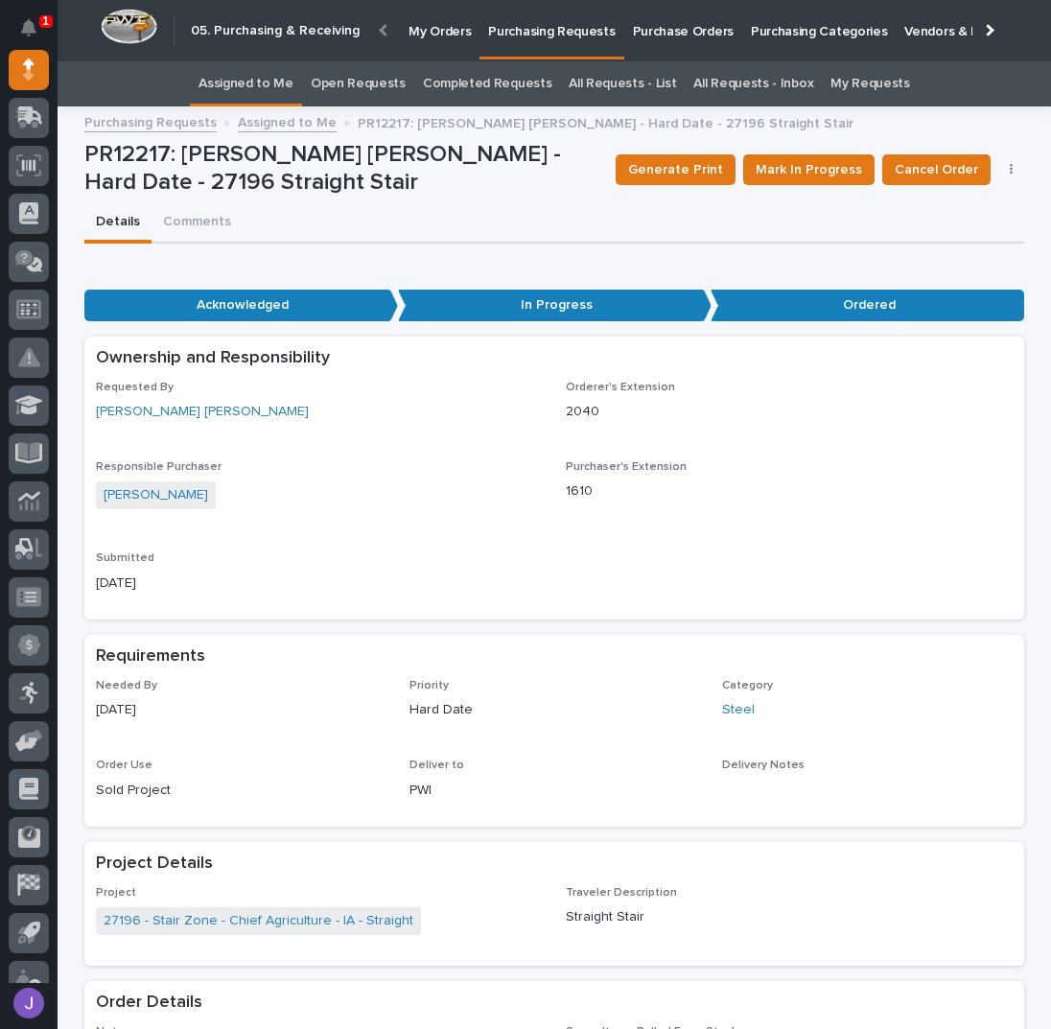
click at [531, 35] on p "Purchasing Requests" at bounding box center [551, 20] width 127 height 40
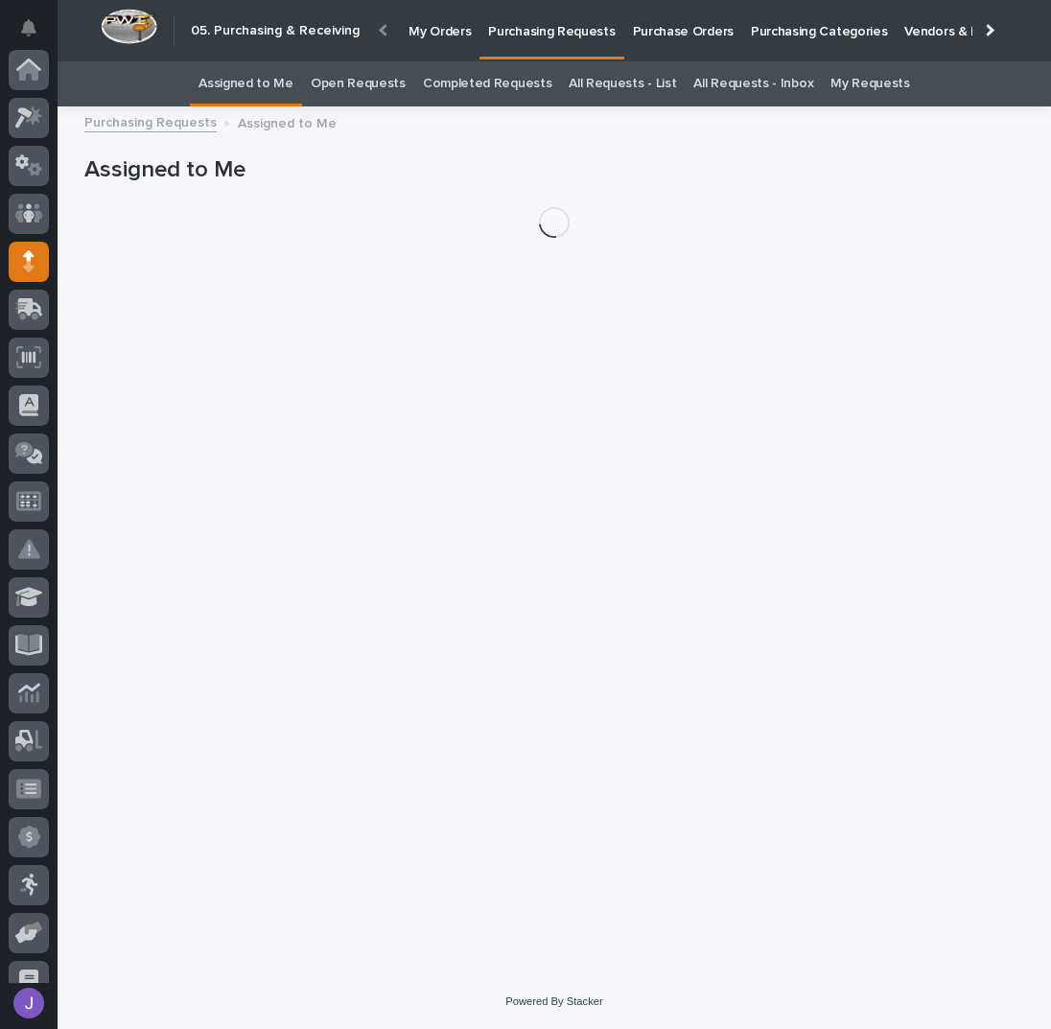
scroll to position [192, 0]
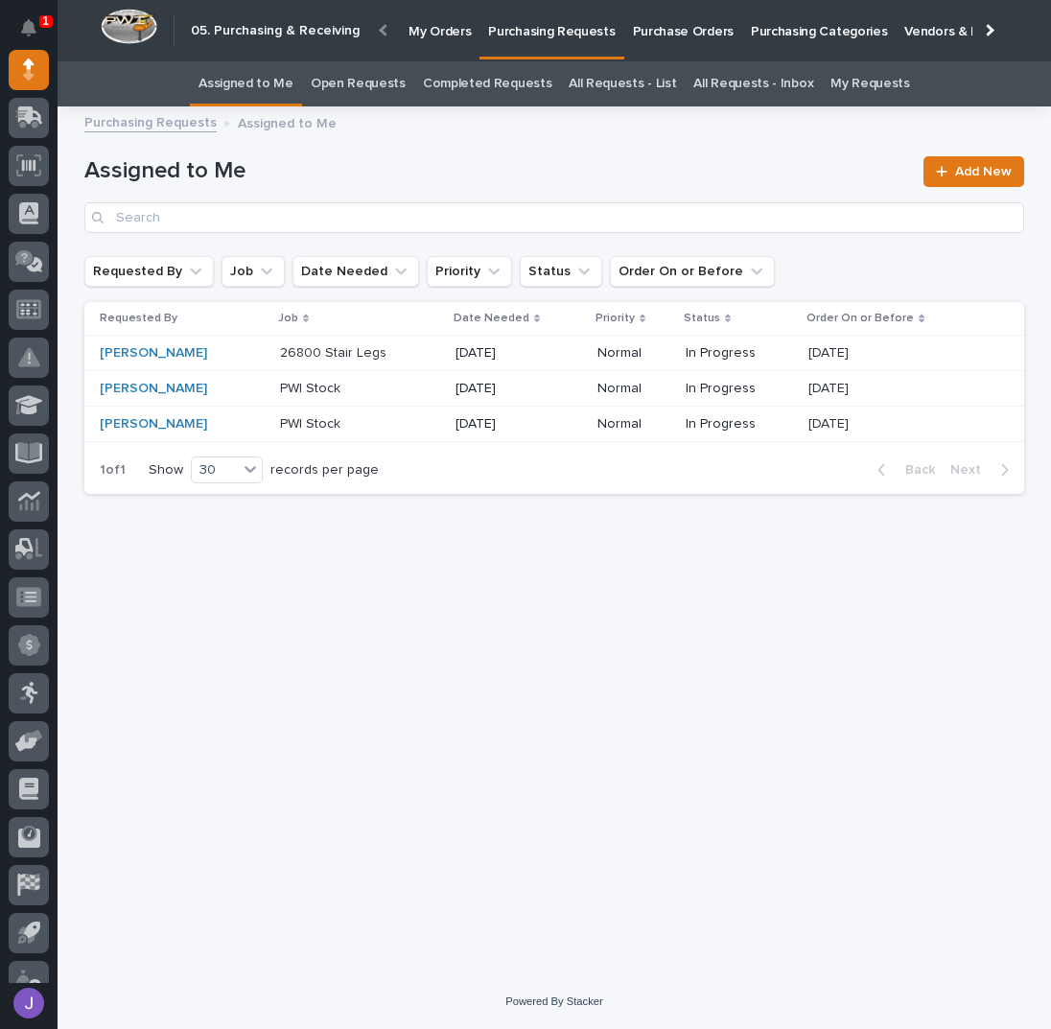
click at [545, 579] on div "Loading... Saving… Loading... Saving… Assigned to Me Add New Requested By Job D…" at bounding box center [554, 522] width 959 height 808
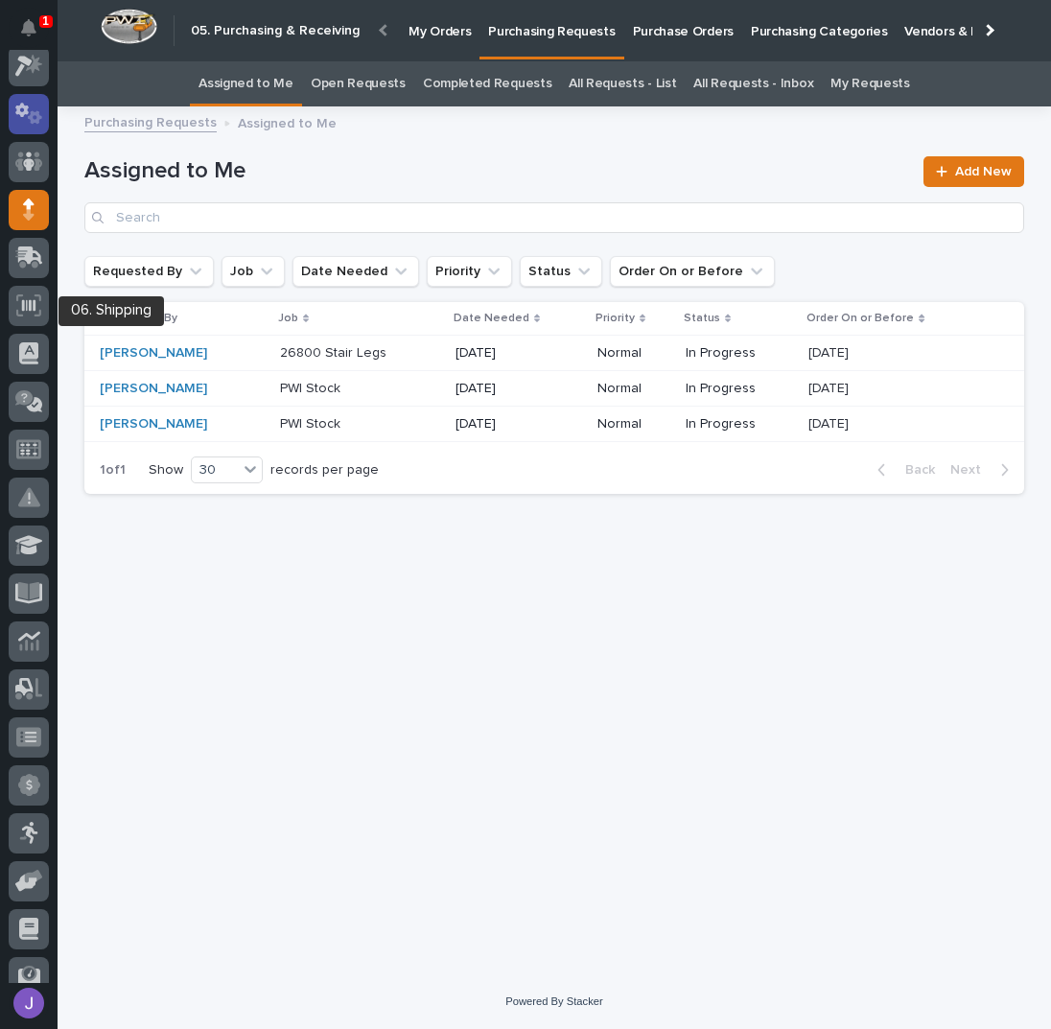
scroll to position [0, 0]
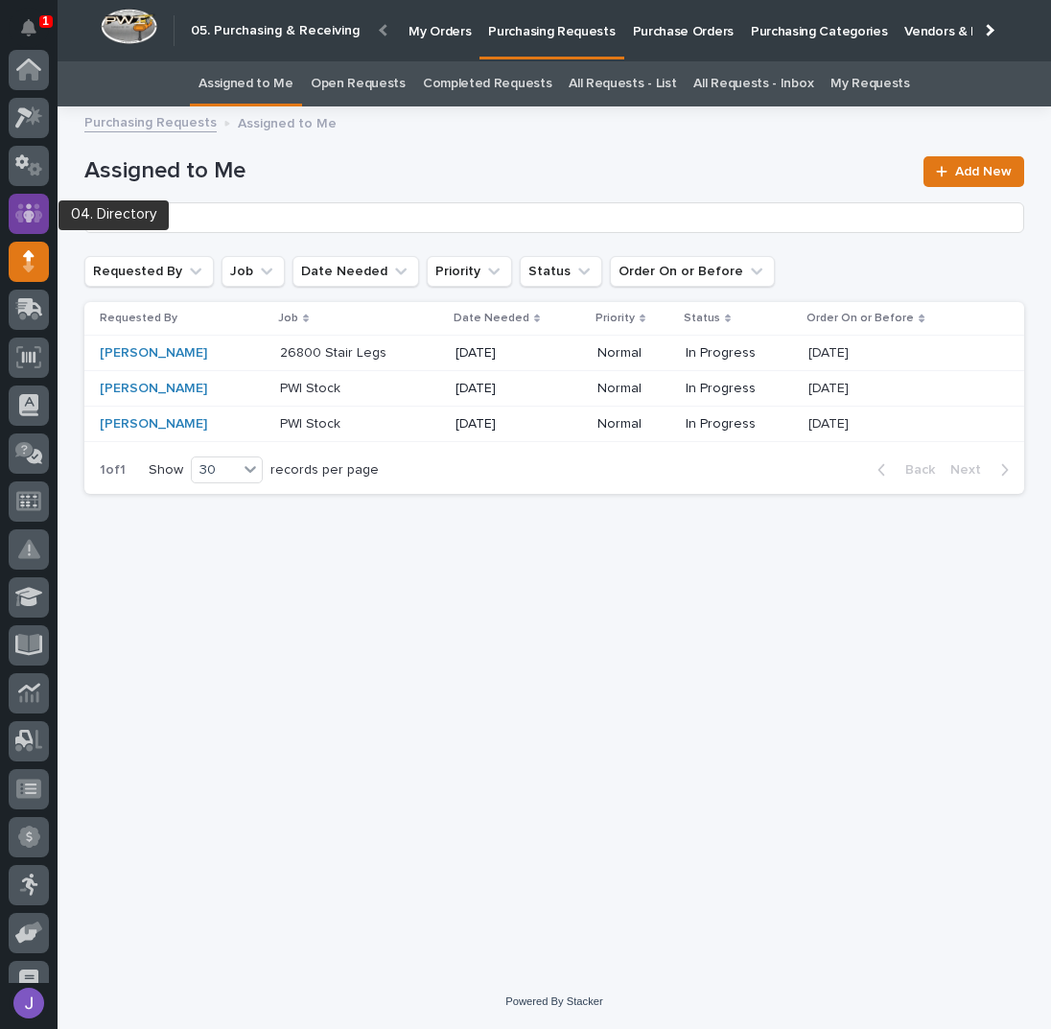
click at [20, 209] on icon at bounding box center [29, 213] width 28 height 22
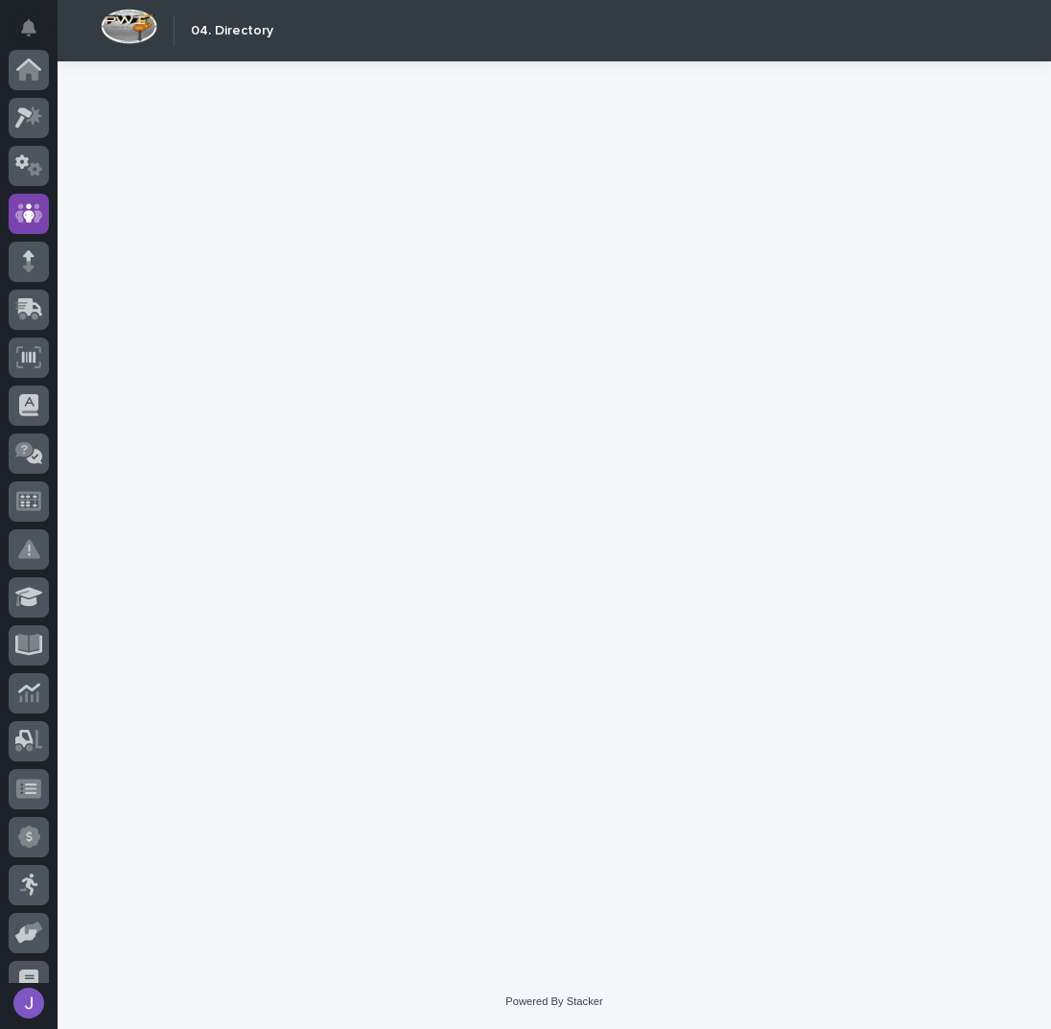
scroll to position [144, 0]
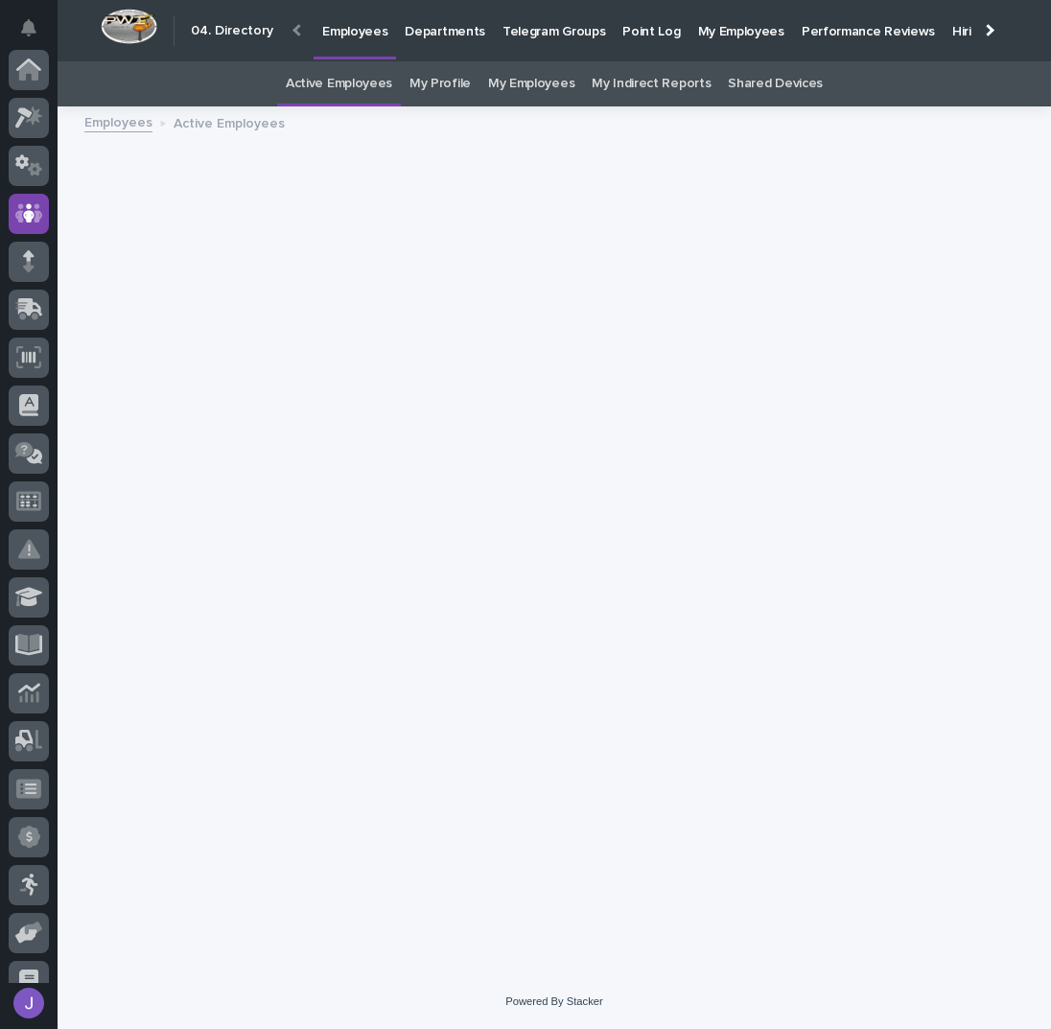
scroll to position [144, 0]
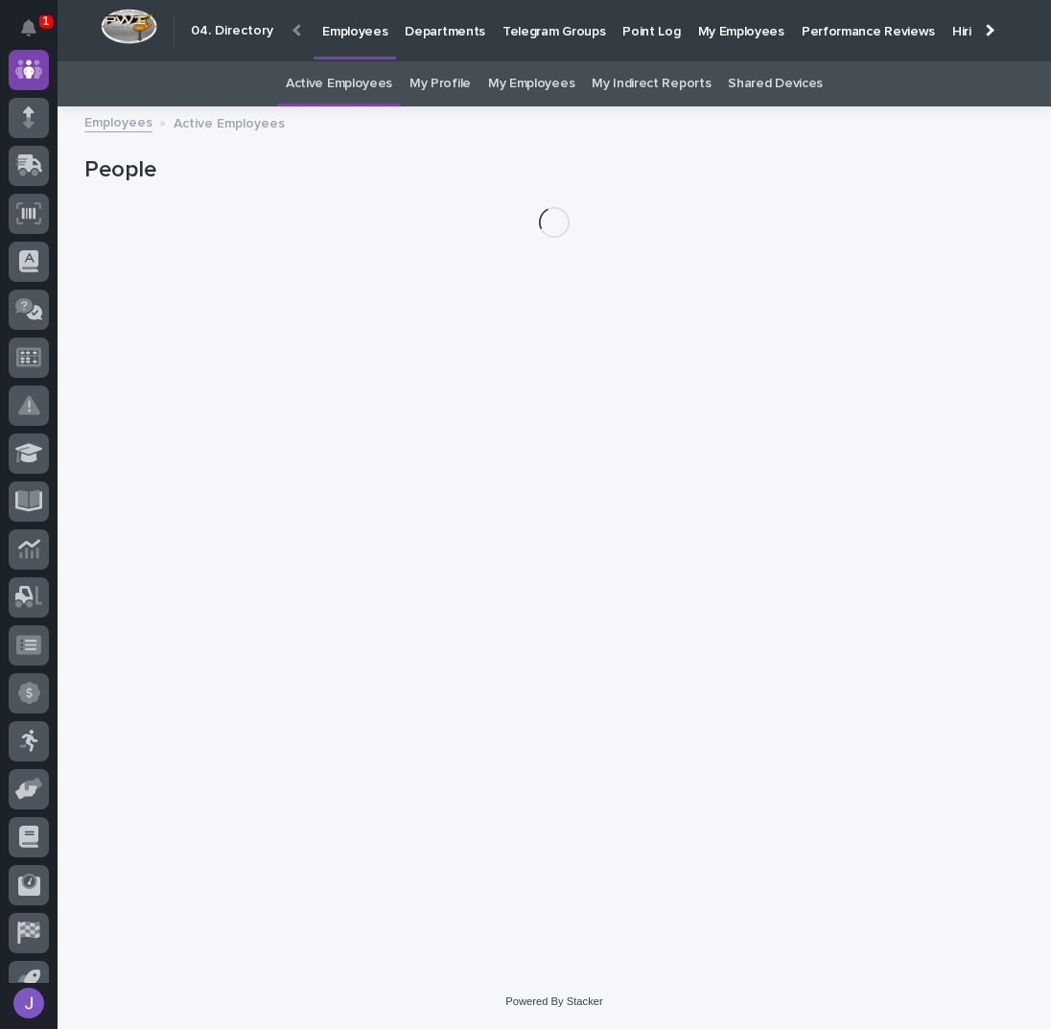
click at [446, 88] on link "My Profile" at bounding box center [439, 83] width 61 height 45
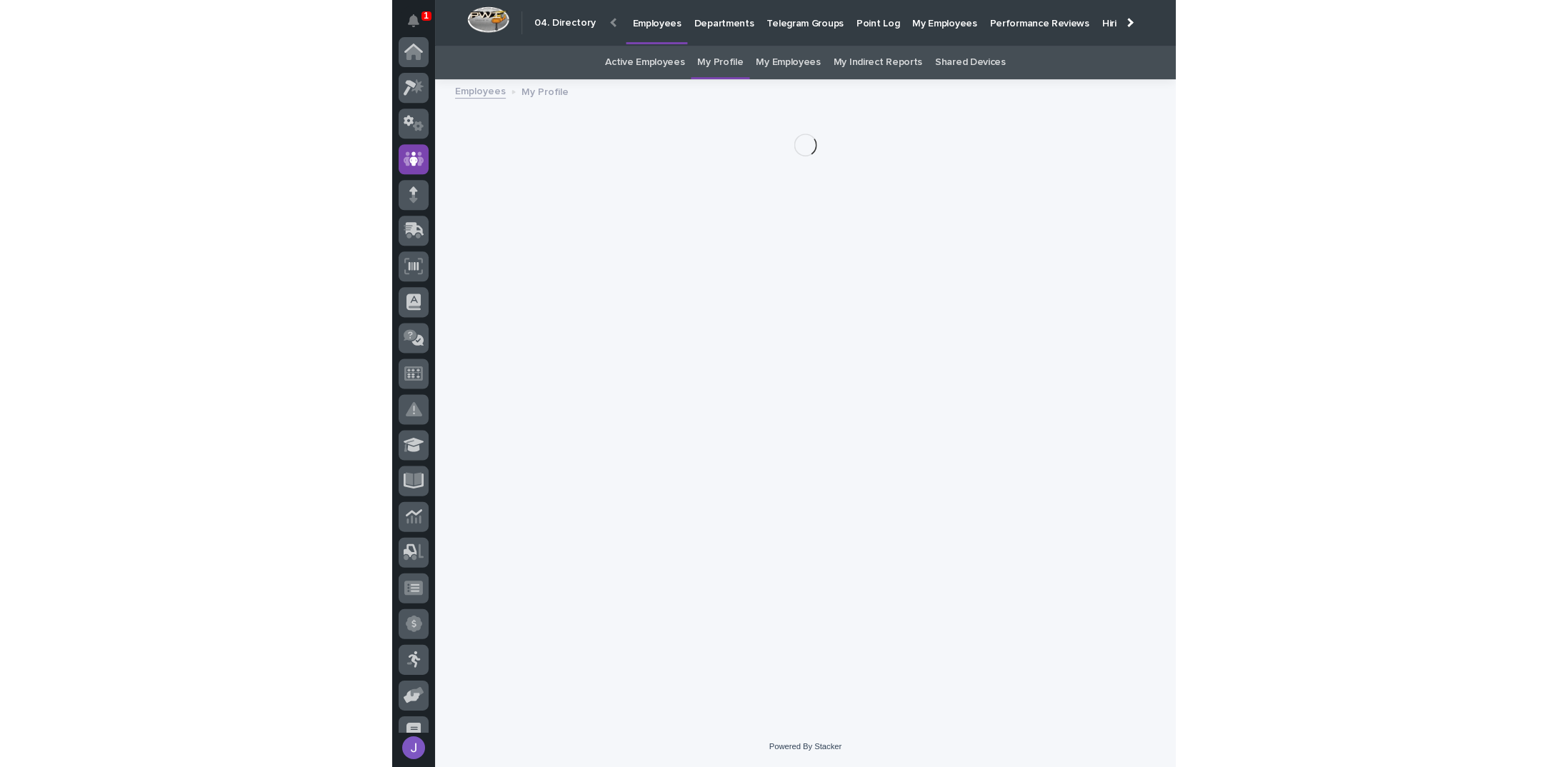
scroll to position [107, 0]
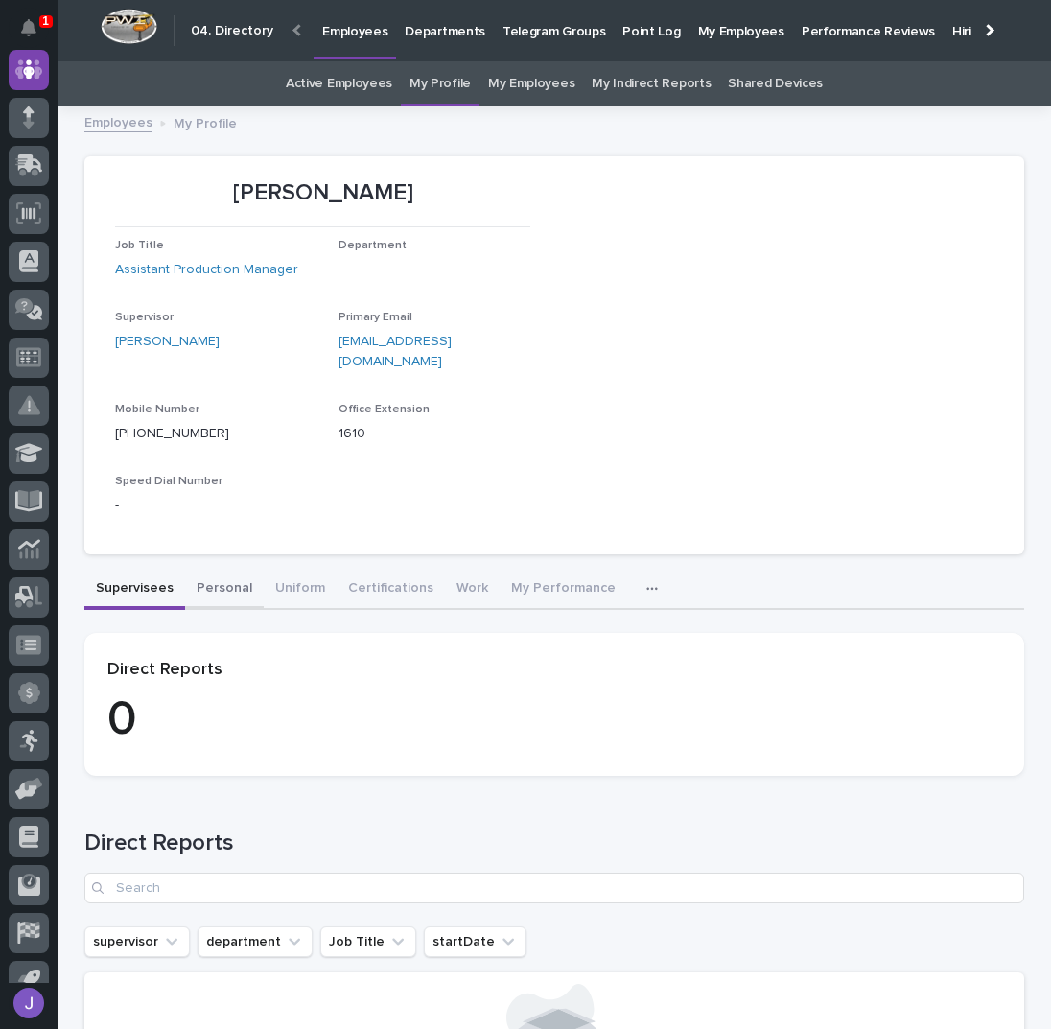
click at [188, 570] on button "Personal" at bounding box center [224, 590] width 79 height 40
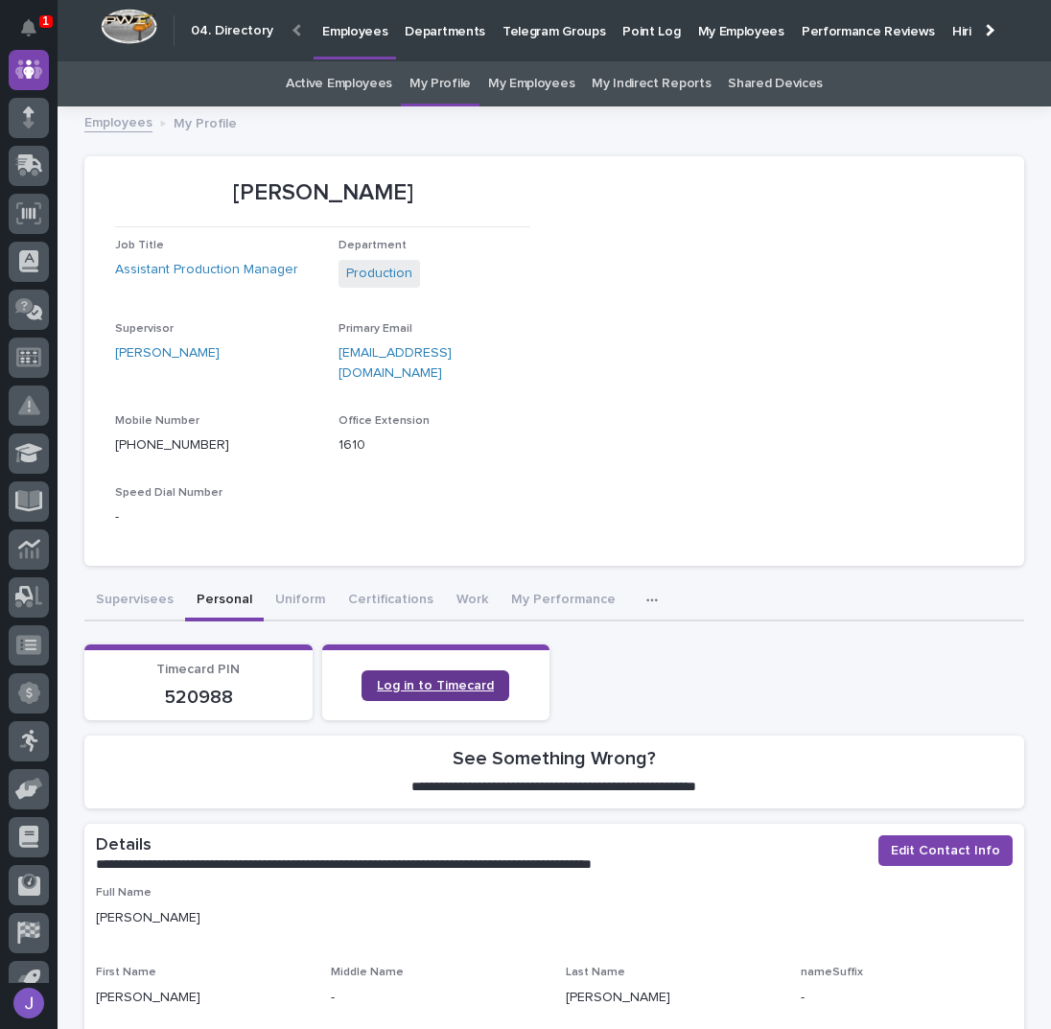
click at [443, 679] on span "Log in to Timecard" at bounding box center [435, 685] width 117 height 13
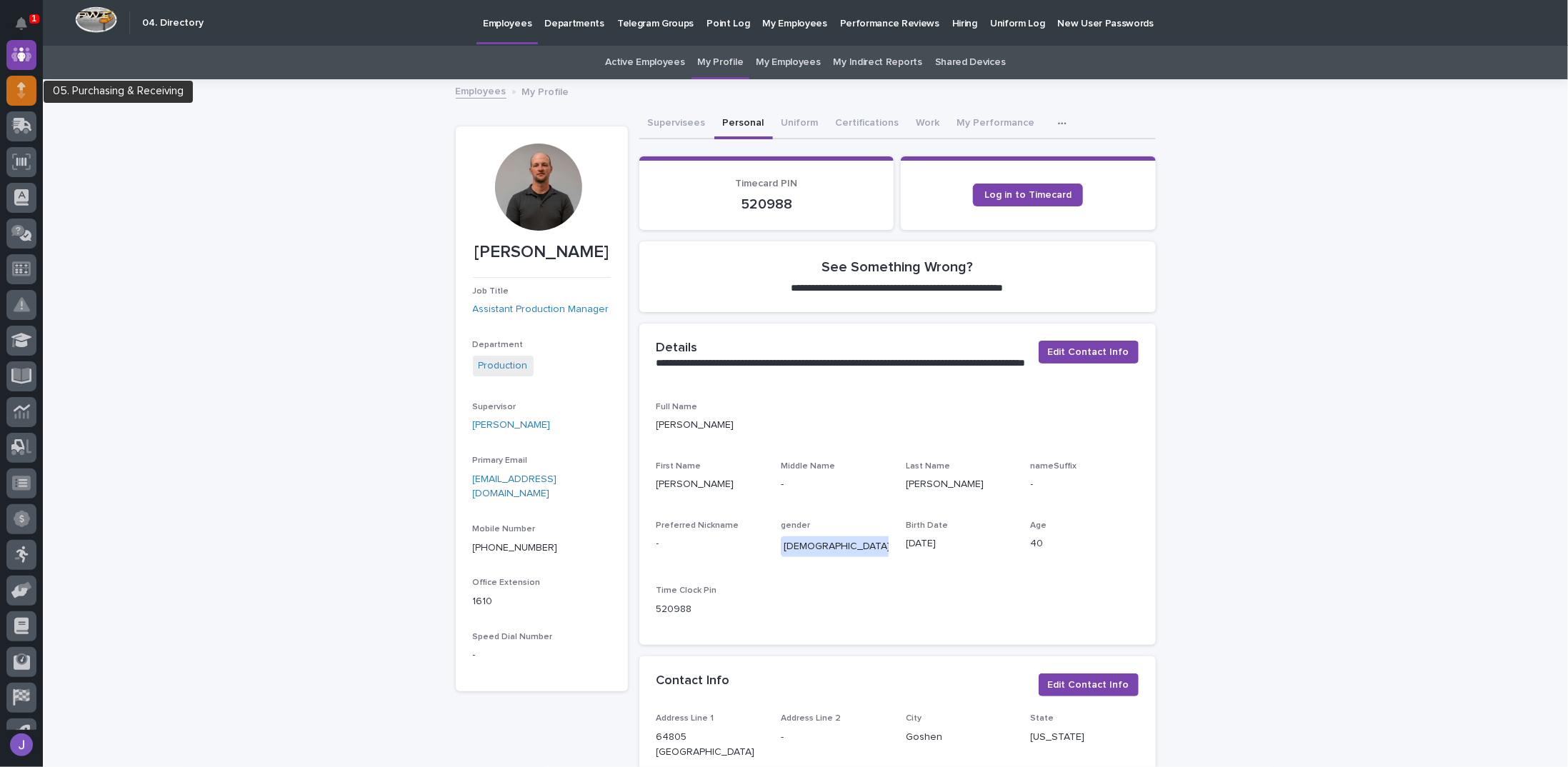
click at [23, 89] on icon at bounding box center [22, 86] width 9 height 8
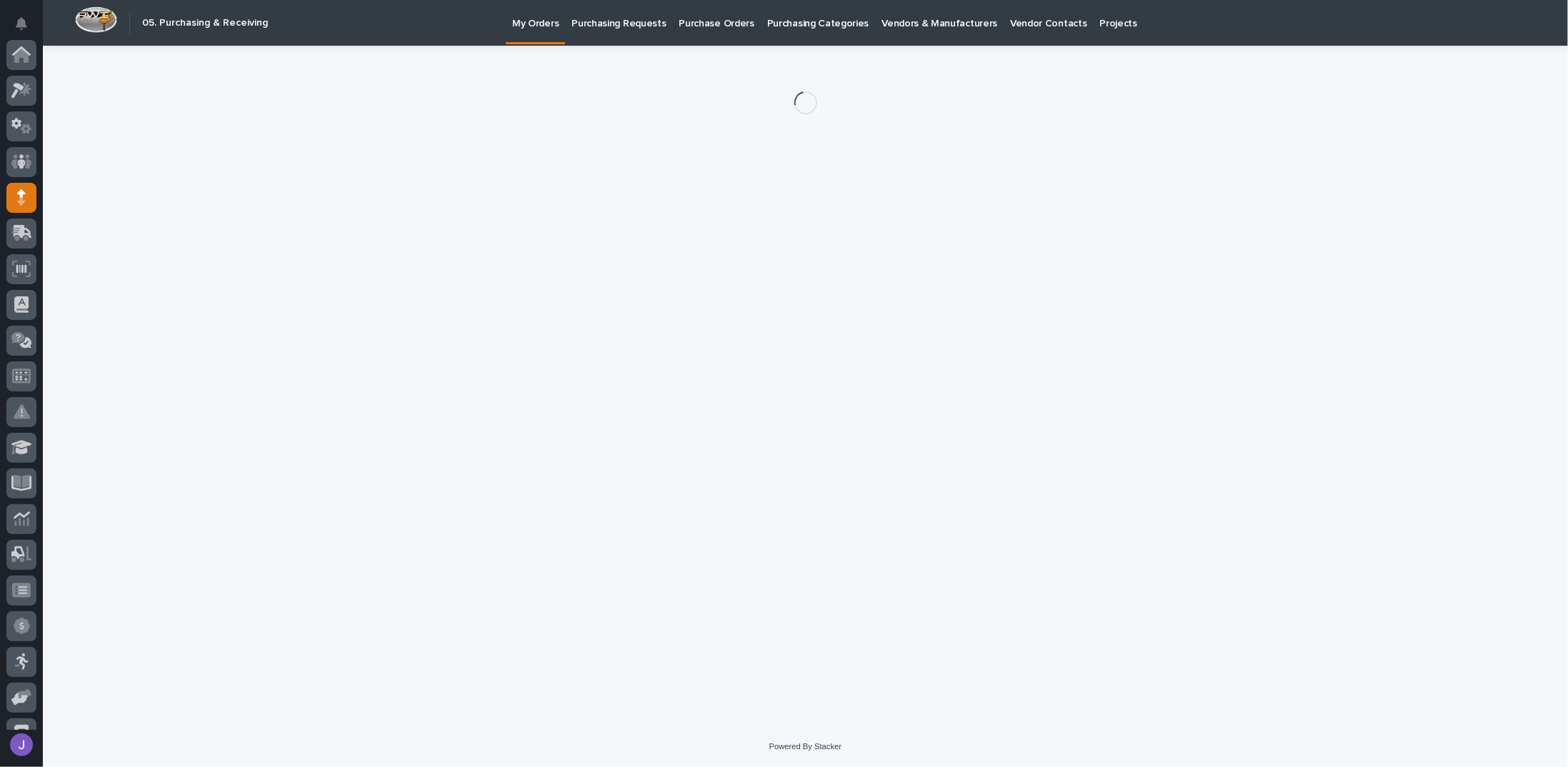
scroll to position [143, 0]
